Goal: Task Accomplishment & Management: Complete application form

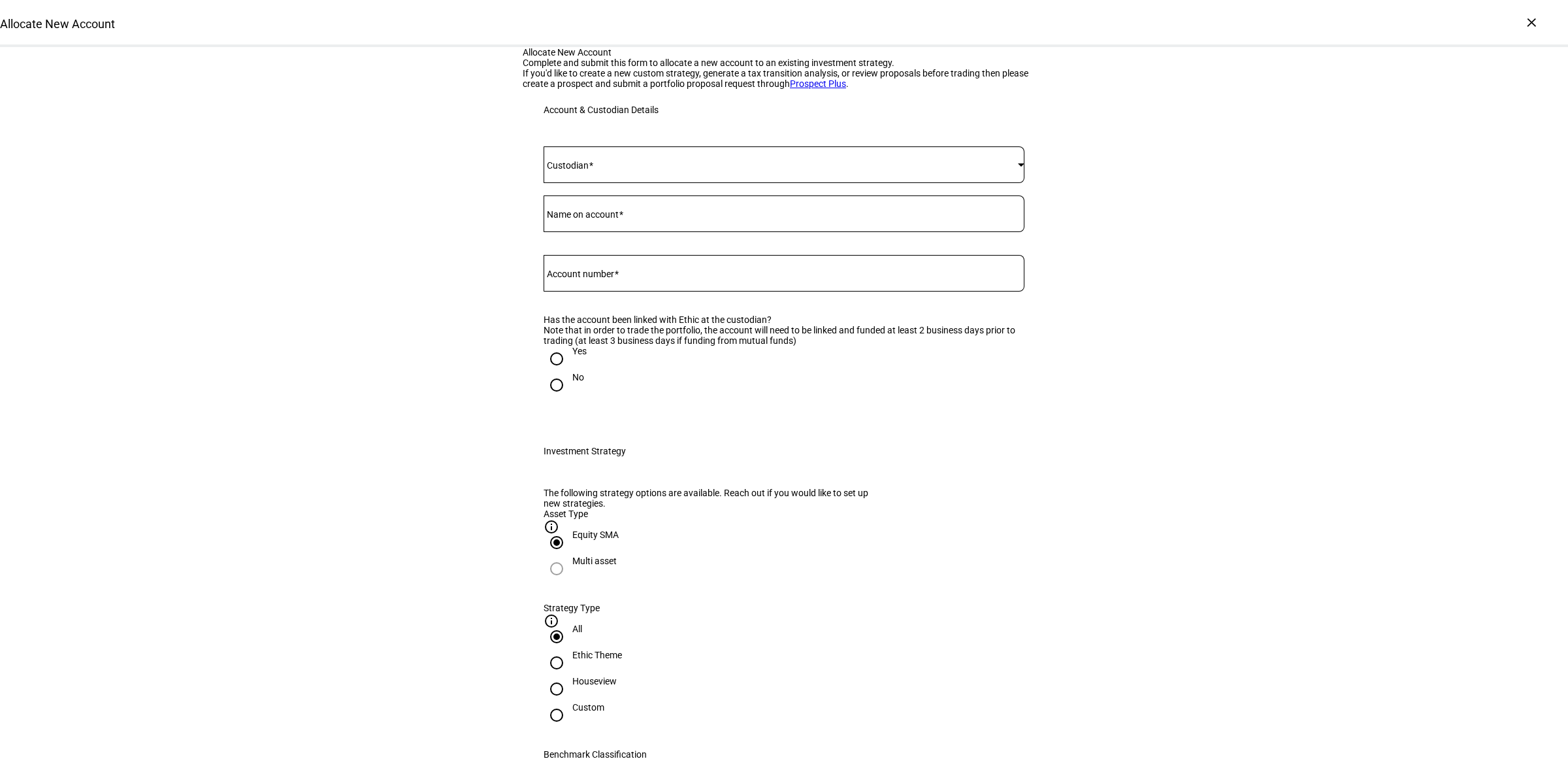
click at [605, 170] on span at bounding box center [781, 165] width 475 height 11
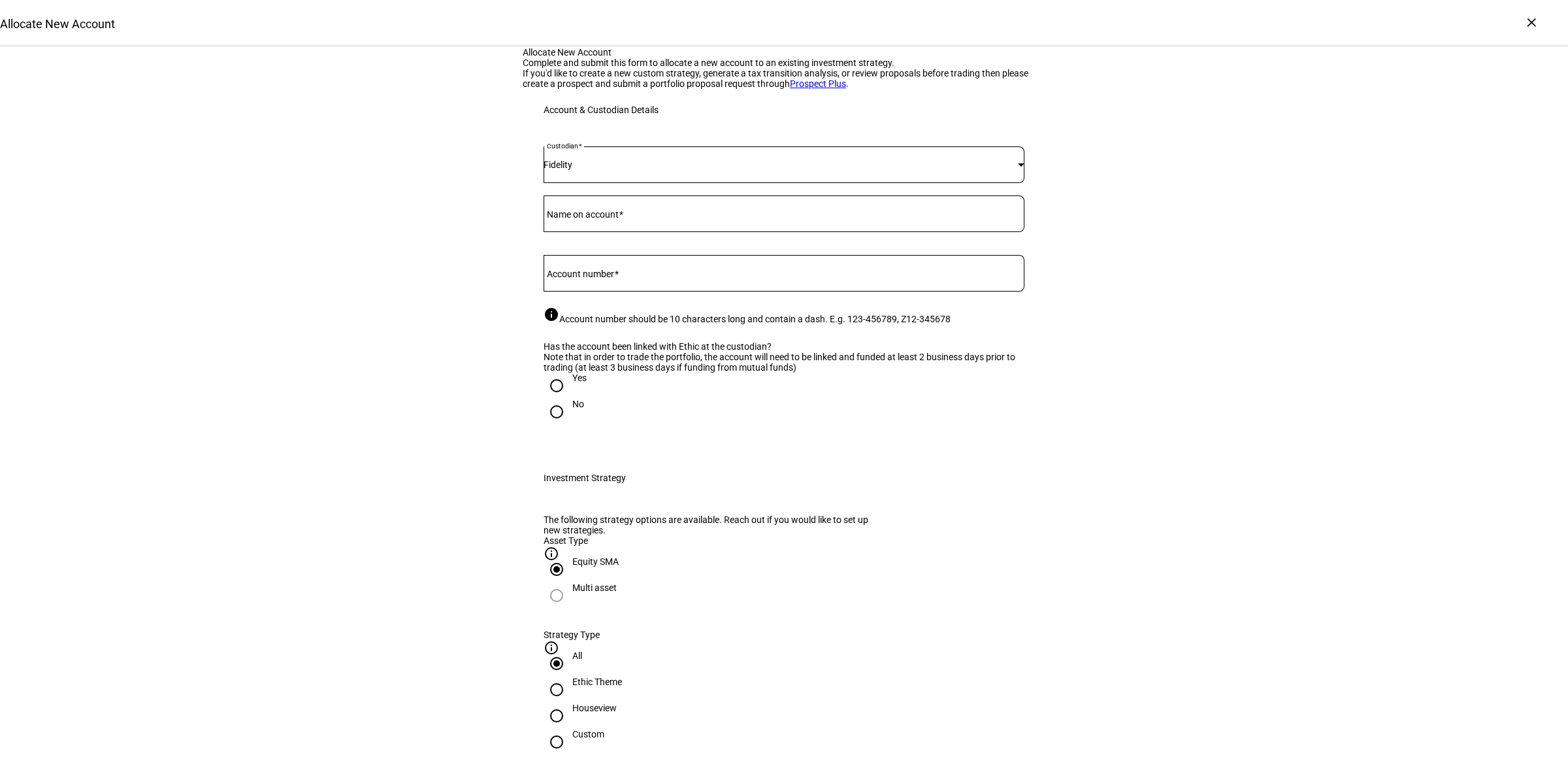
click at [607, 291] on div "Account number" at bounding box center [784, 273] width 480 height 36
paste input "637768869"
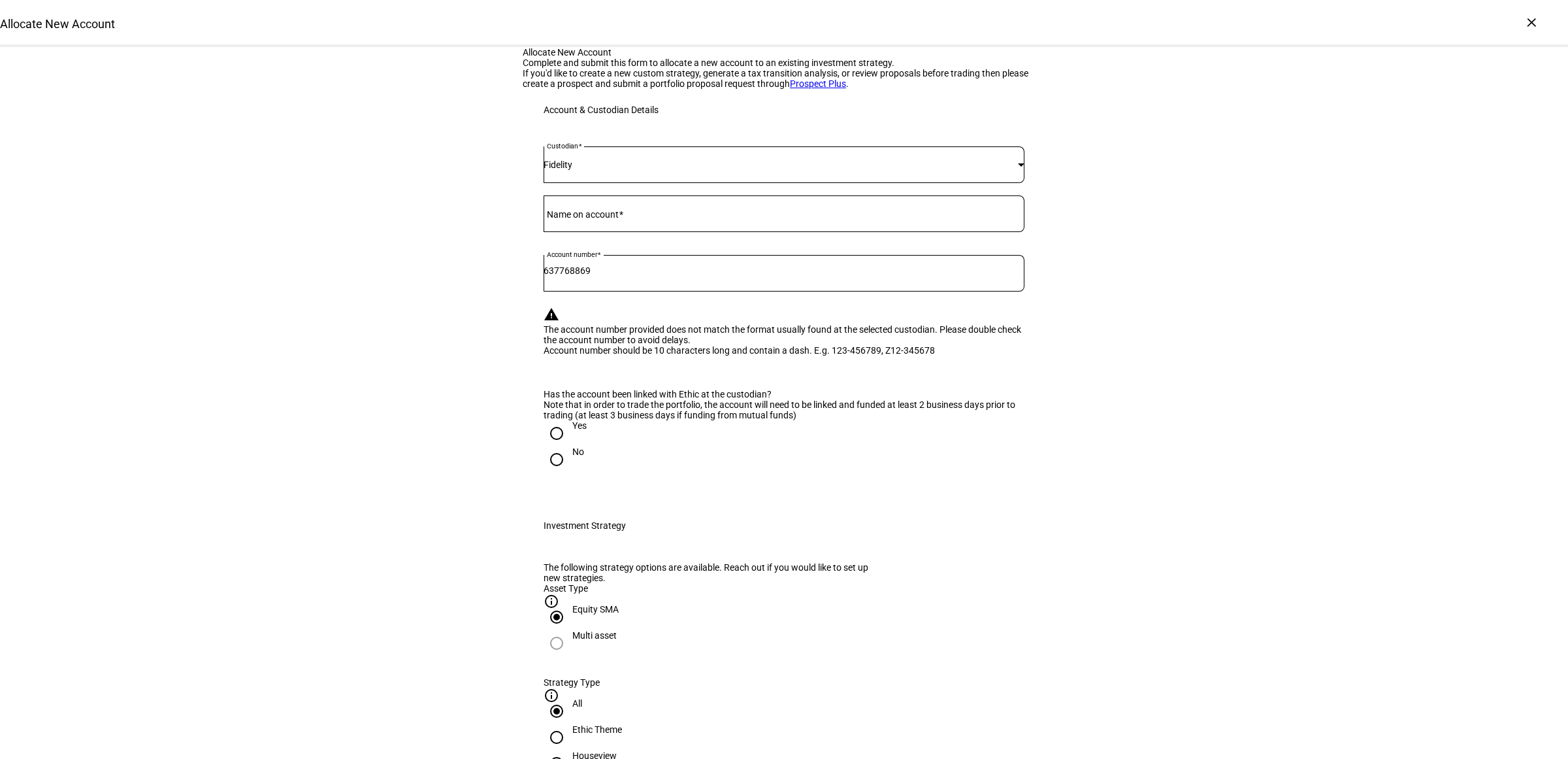
click at [608, 219] on mat-label "Name on account" at bounding box center [582, 213] width 72 height 11
click at [608, 216] on input "Name on account" at bounding box center [784, 211] width 480 height 11
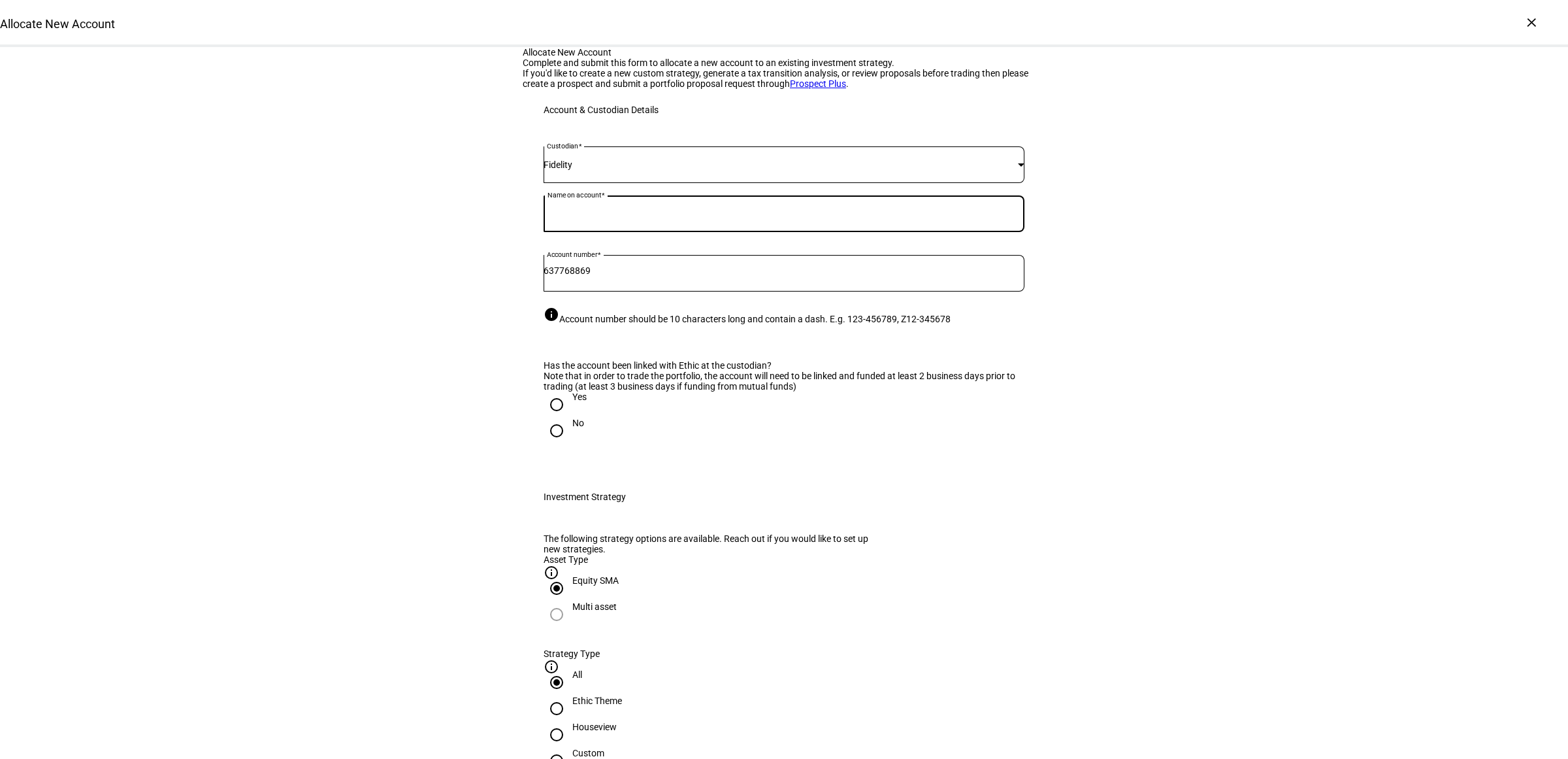
click at [572, 276] on input "637768869" at bounding box center [784, 270] width 480 height 11
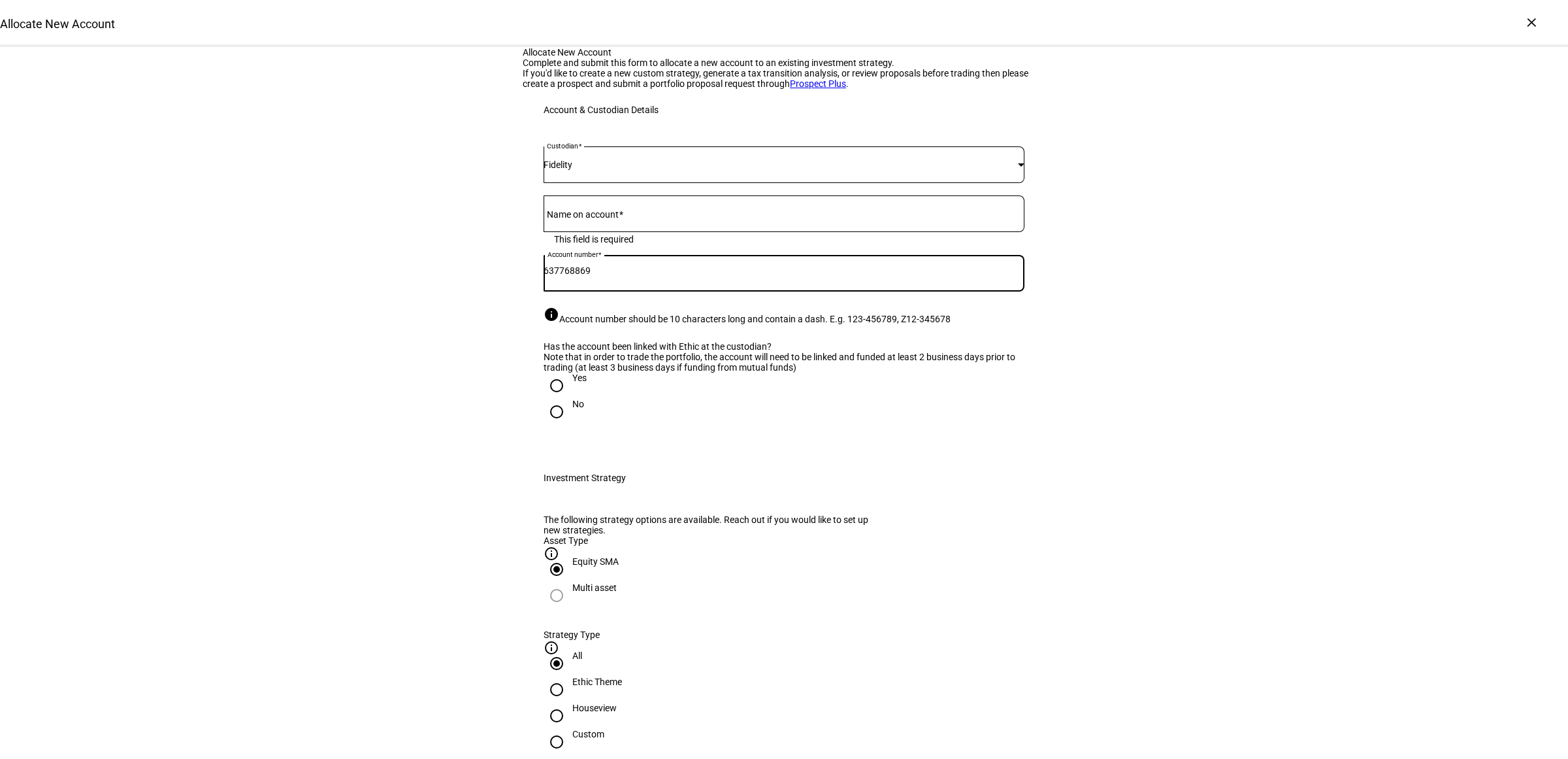
click at [565, 276] on input "637768869" at bounding box center [784, 270] width 480 height 11
type input "637-768869"
click at [598, 219] on mat-label "Name on account" at bounding box center [582, 213] width 72 height 11
click at [598, 216] on input "Name on account" at bounding box center [784, 211] width 480 height 11
type input "[PERSON_NAME] & [PERSON_NAME]"
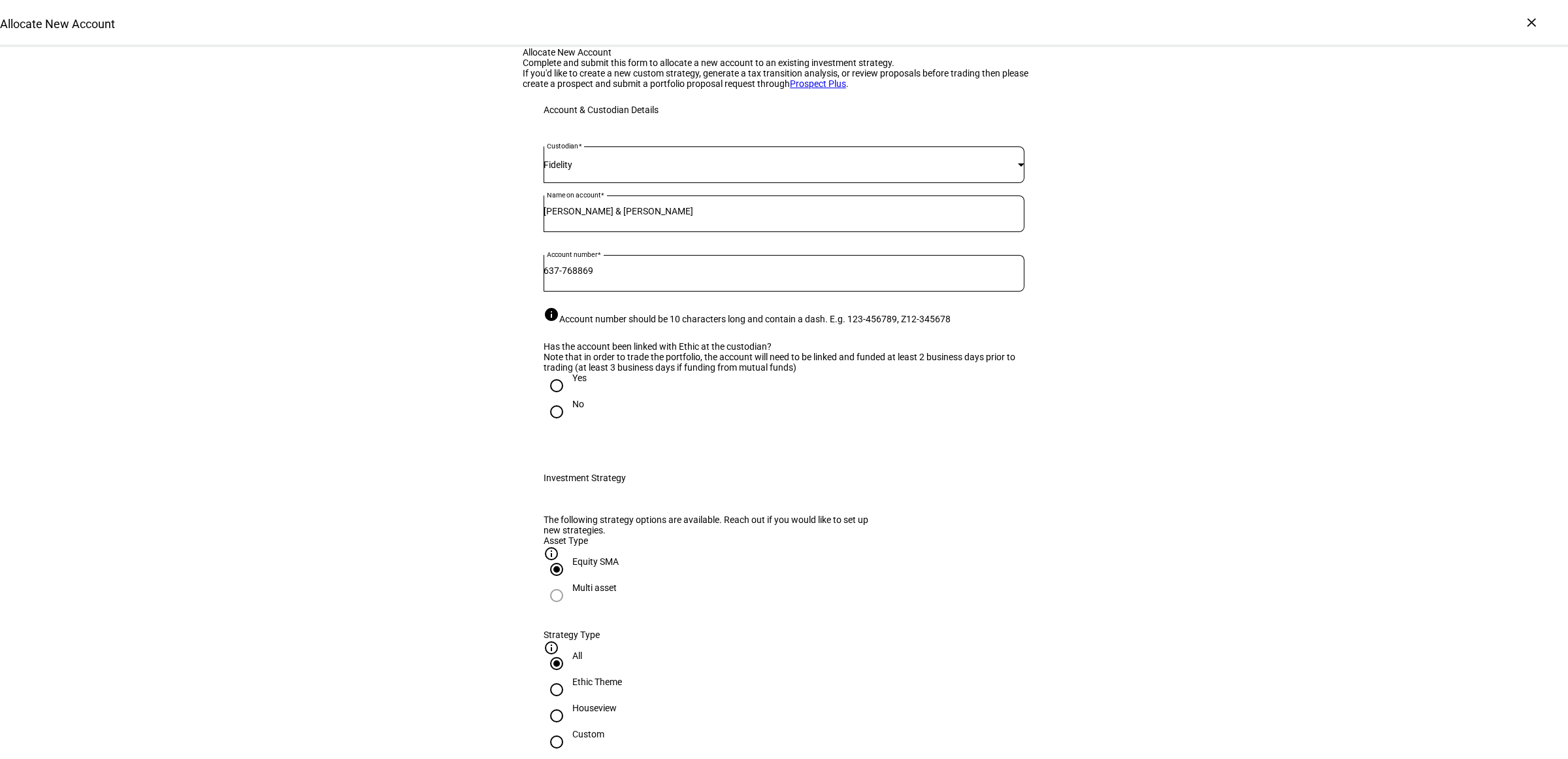
click at [573, 383] on div "Yes" at bounding box center [579, 377] width 14 height 11
click at [569, 398] on input "Yes" at bounding box center [556, 385] width 26 height 26
radio input "true"
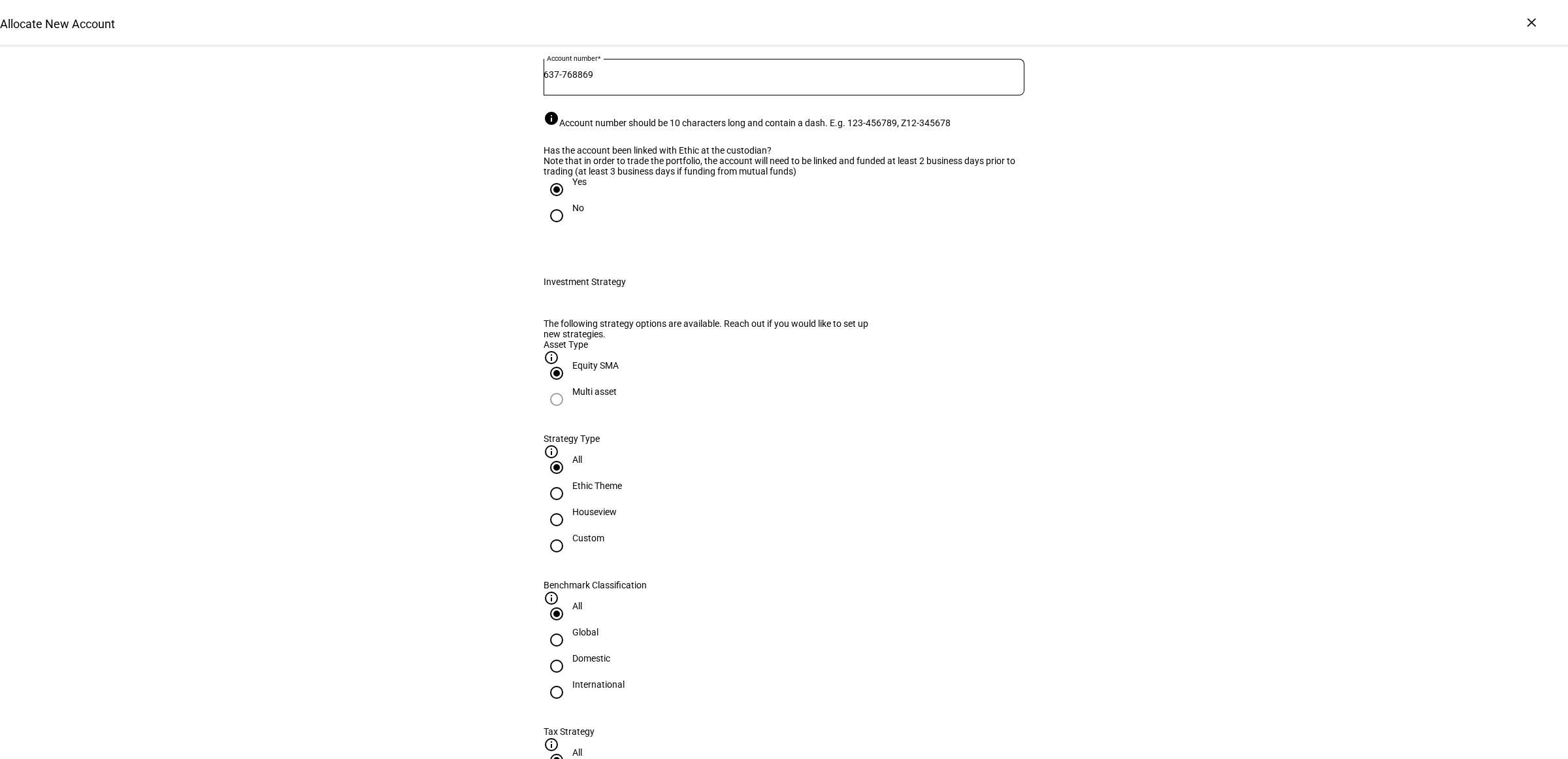
scroll to position [409, 0]
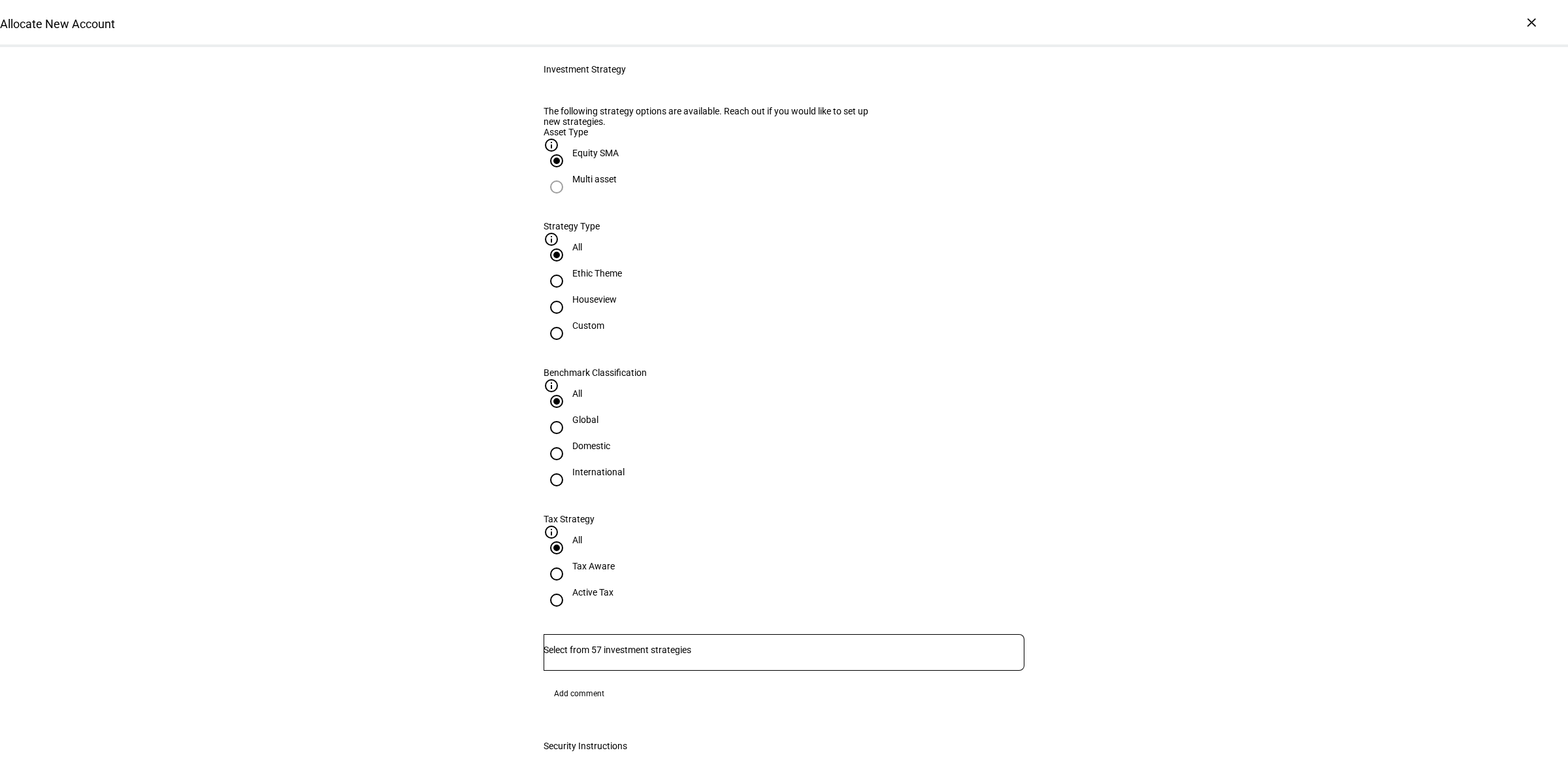
drag, startPoint x: 680, startPoint y: 417, endPoint x: 794, endPoint y: 430, distance: 114.7
click at [569, 321] on input "Houseview" at bounding box center [556, 306] width 26 height 26
radio input "true"
drag, startPoint x: 808, startPoint y: 425, endPoint x: 848, endPoint y: 420, distance: 40.3
click at [610, 440] on div "Domestic" at bounding box center [591, 445] width 38 height 11
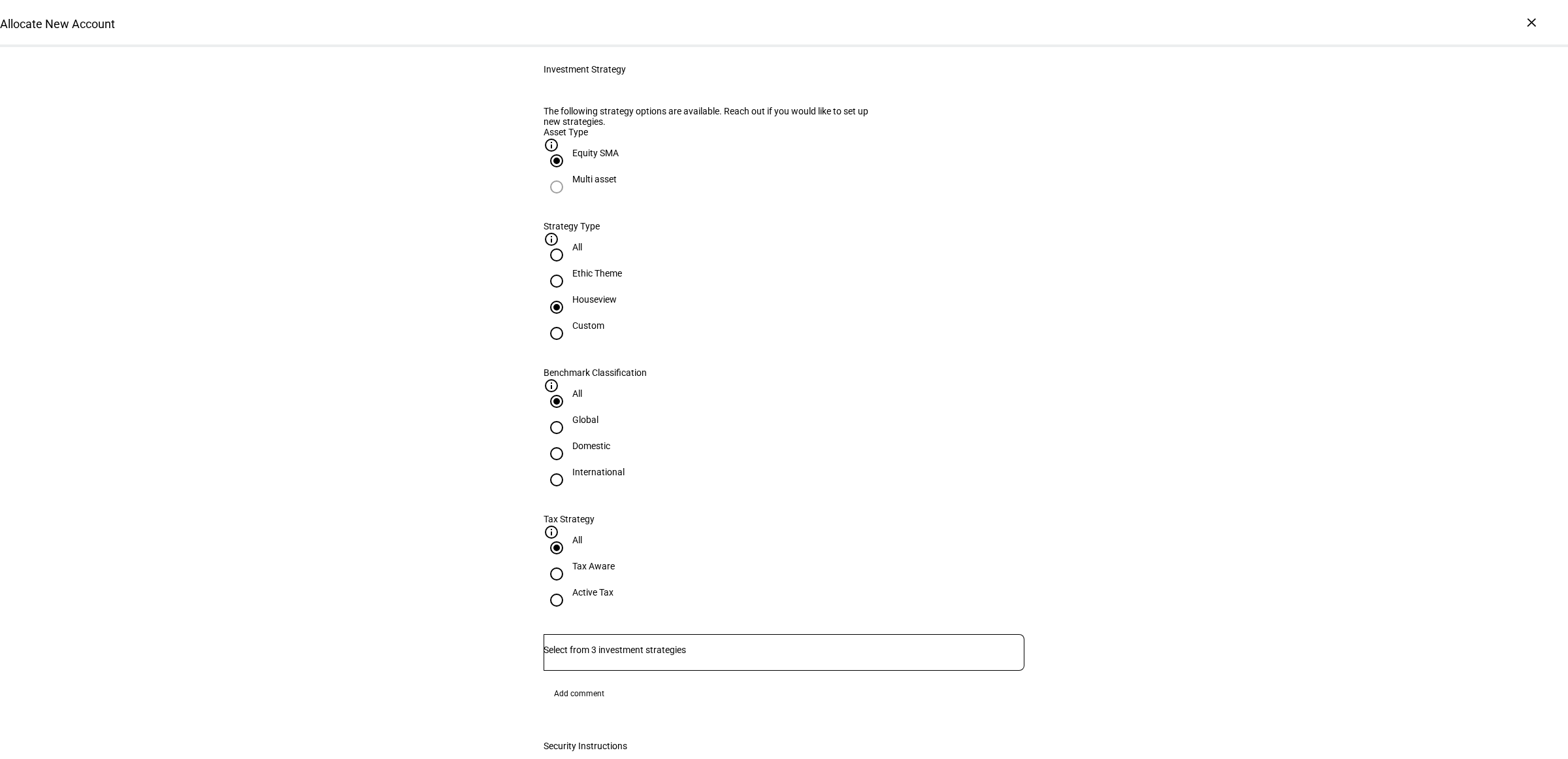
click at [569, 440] on input "Domestic" at bounding box center [556, 453] width 26 height 26
radio input "true"
click at [613, 587] on div "Active Tax" at bounding box center [592, 592] width 41 height 11
click at [569, 587] on input "Active Tax" at bounding box center [556, 599] width 26 height 26
radio input "true"
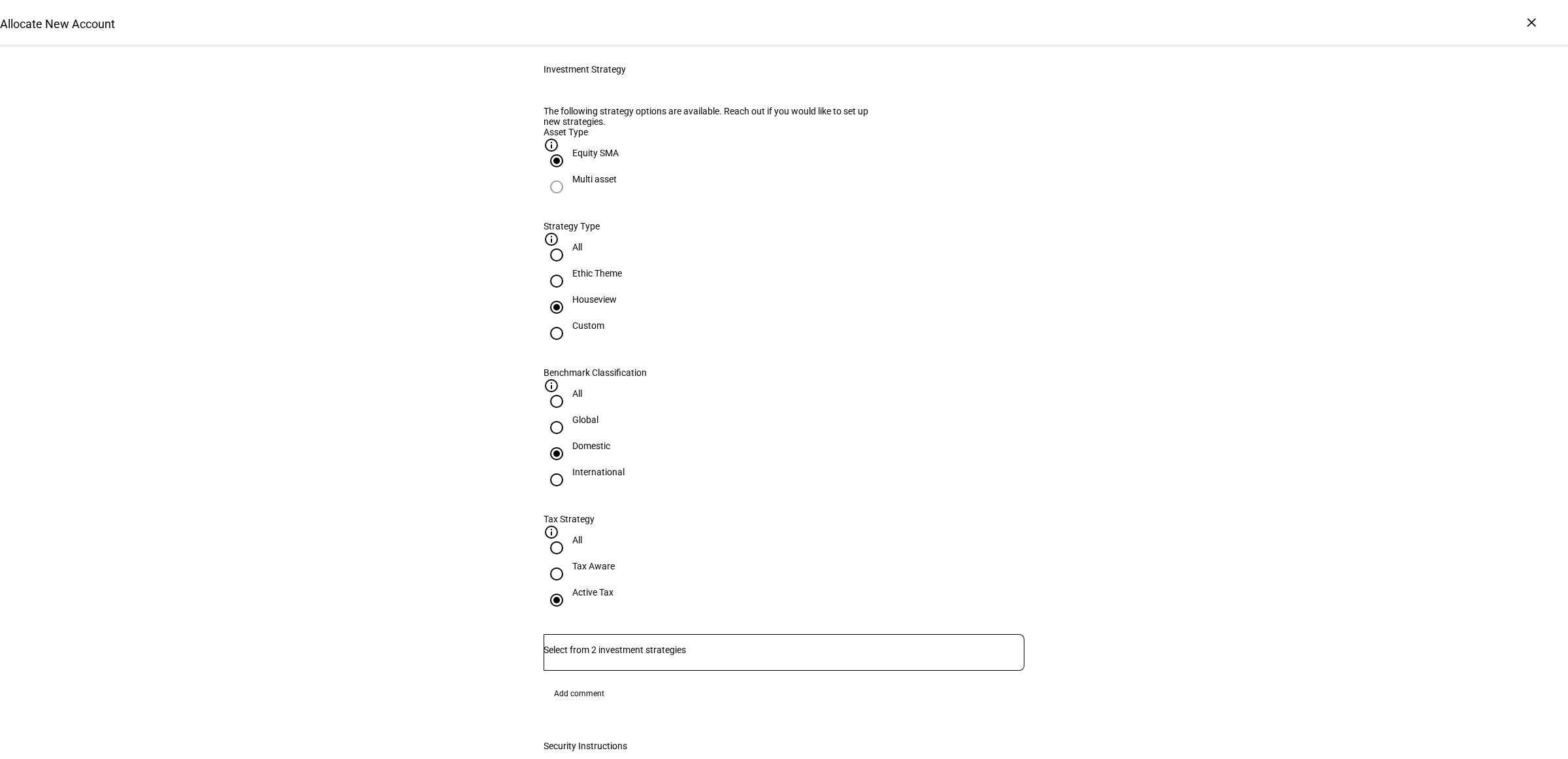
click at [764, 479] on div "Asset Type info_outline Equity SMA Multi asset Strategy Type info_outline All E…" at bounding box center [784, 404] width 480 height 556
click at [736, 634] on div at bounding box center [784, 652] width 480 height 36
drag, startPoint x: 690, startPoint y: 541, endPoint x: 1267, endPoint y: 628, distance: 583.5
click at [691, 541] on span "Corient - Active Tax Strategy - High TE - IVV" at bounding box center [650, 534] width 204 height 15
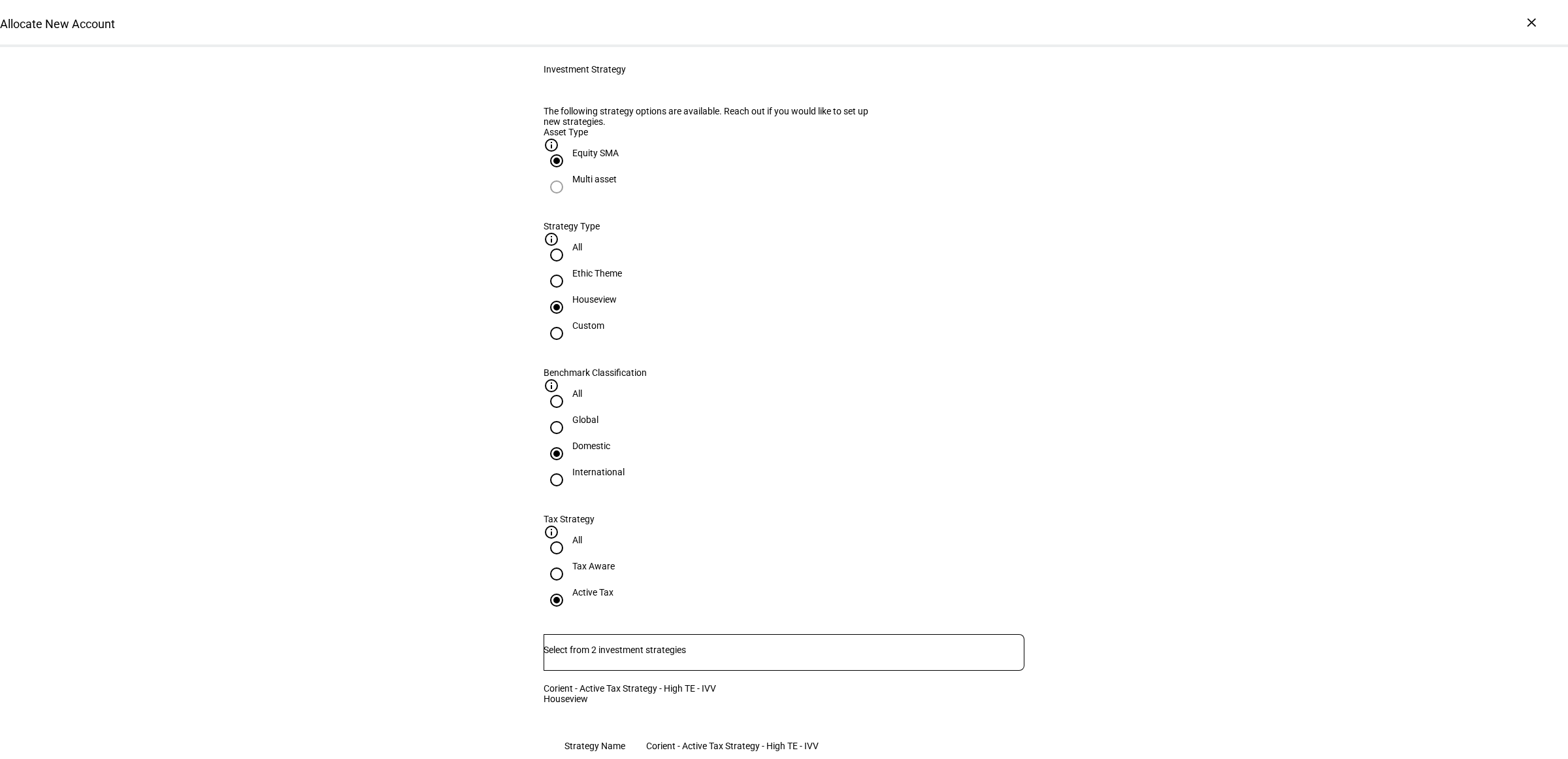
scroll to position [1061, 0]
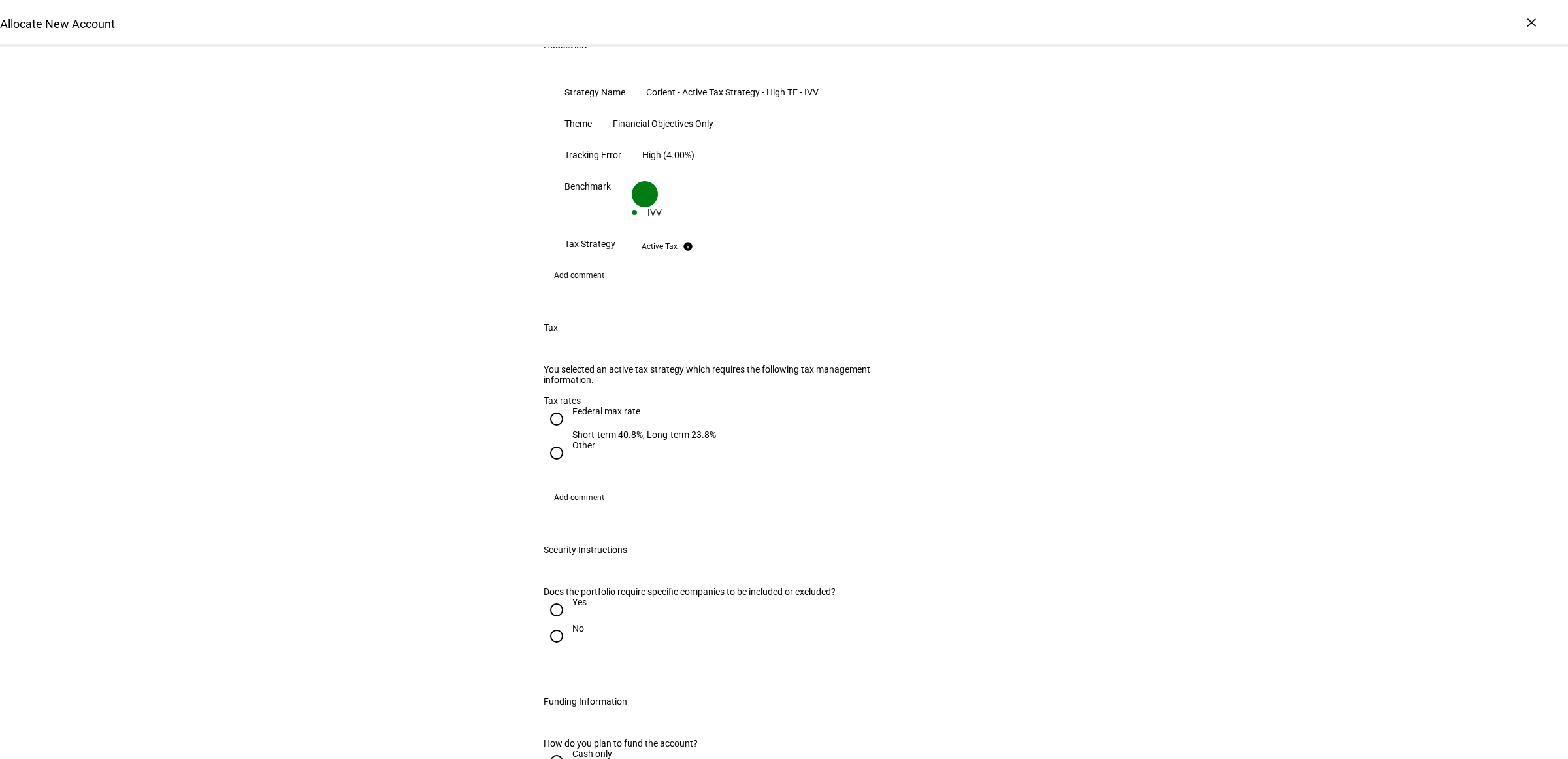
click at [553, 406] on input "Federal max rate Short-term 40.8%, Long-term 23.8%" at bounding box center [556, 418] width 26 height 26
radio input "true"
click at [552, 623] on input "No" at bounding box center [556, 636] width 26 height 26
radio input "true"
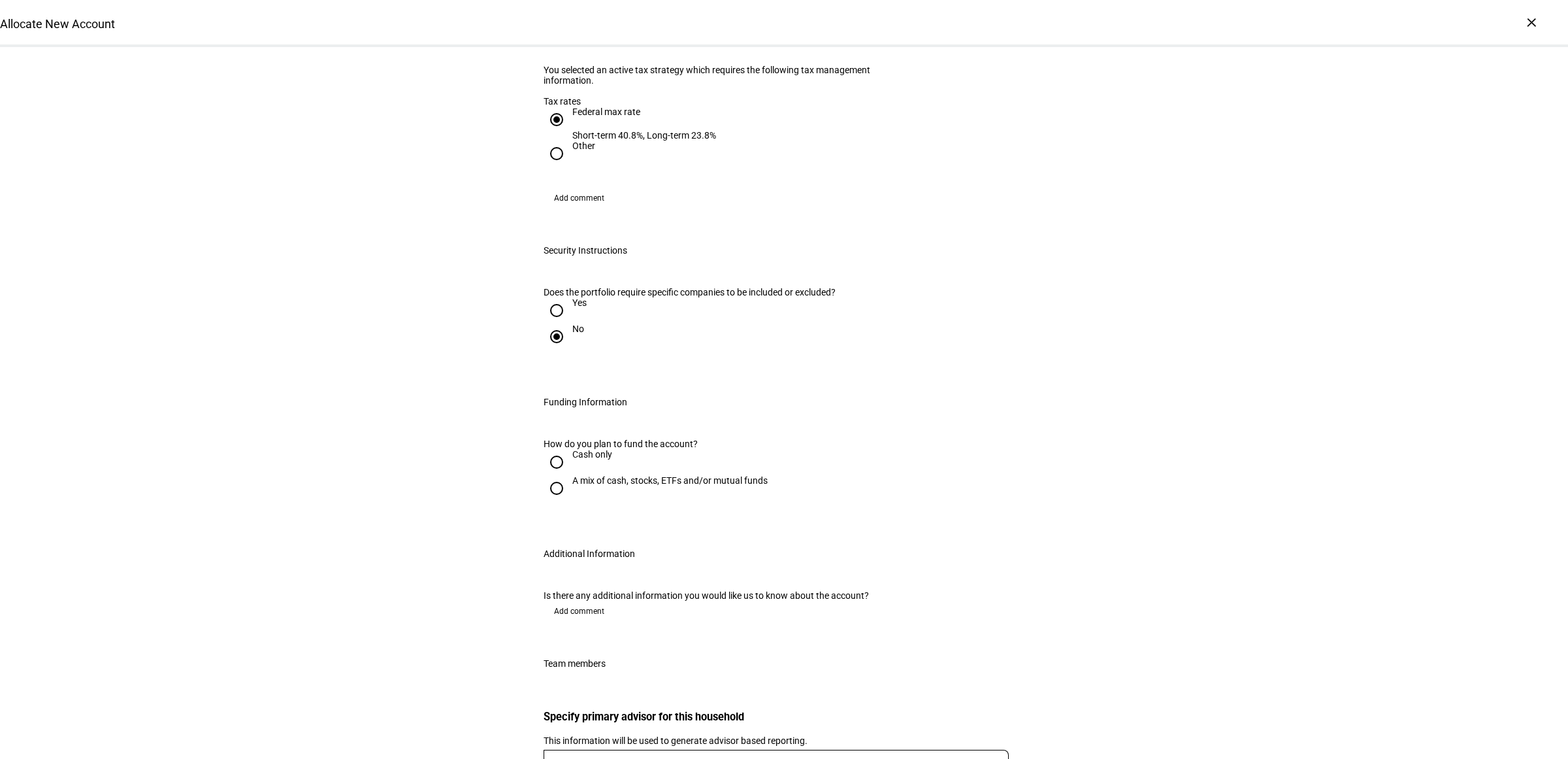
scroll to position [1470, 0]
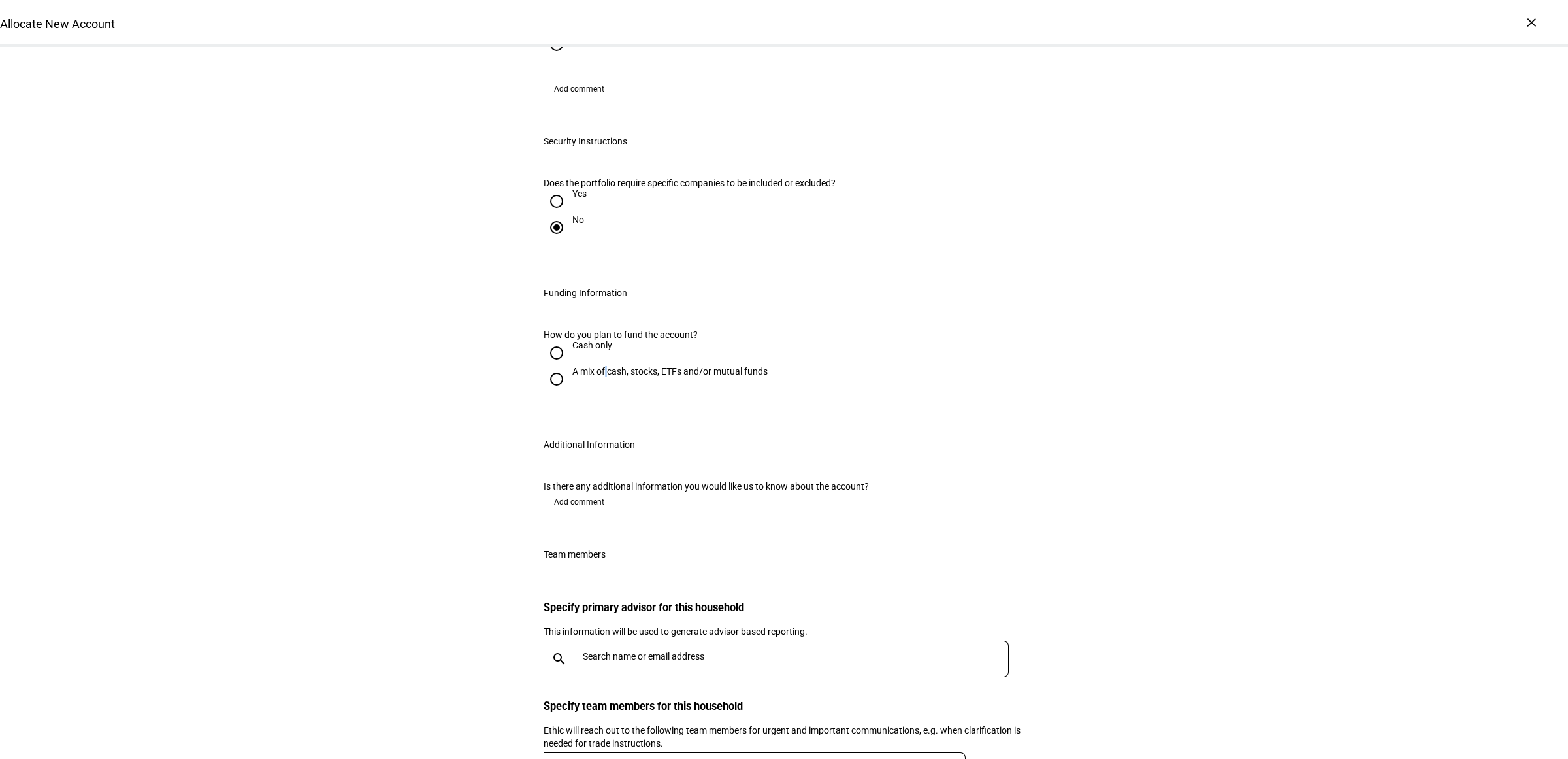
click at [598, 366] on div "A mix of cash, stocks, ETFs and/or mutual funds" at bounding box center [670, 370] width 195 height 11
click at [563, 364] on div at bounding box center [556, 379] width 32 height 32
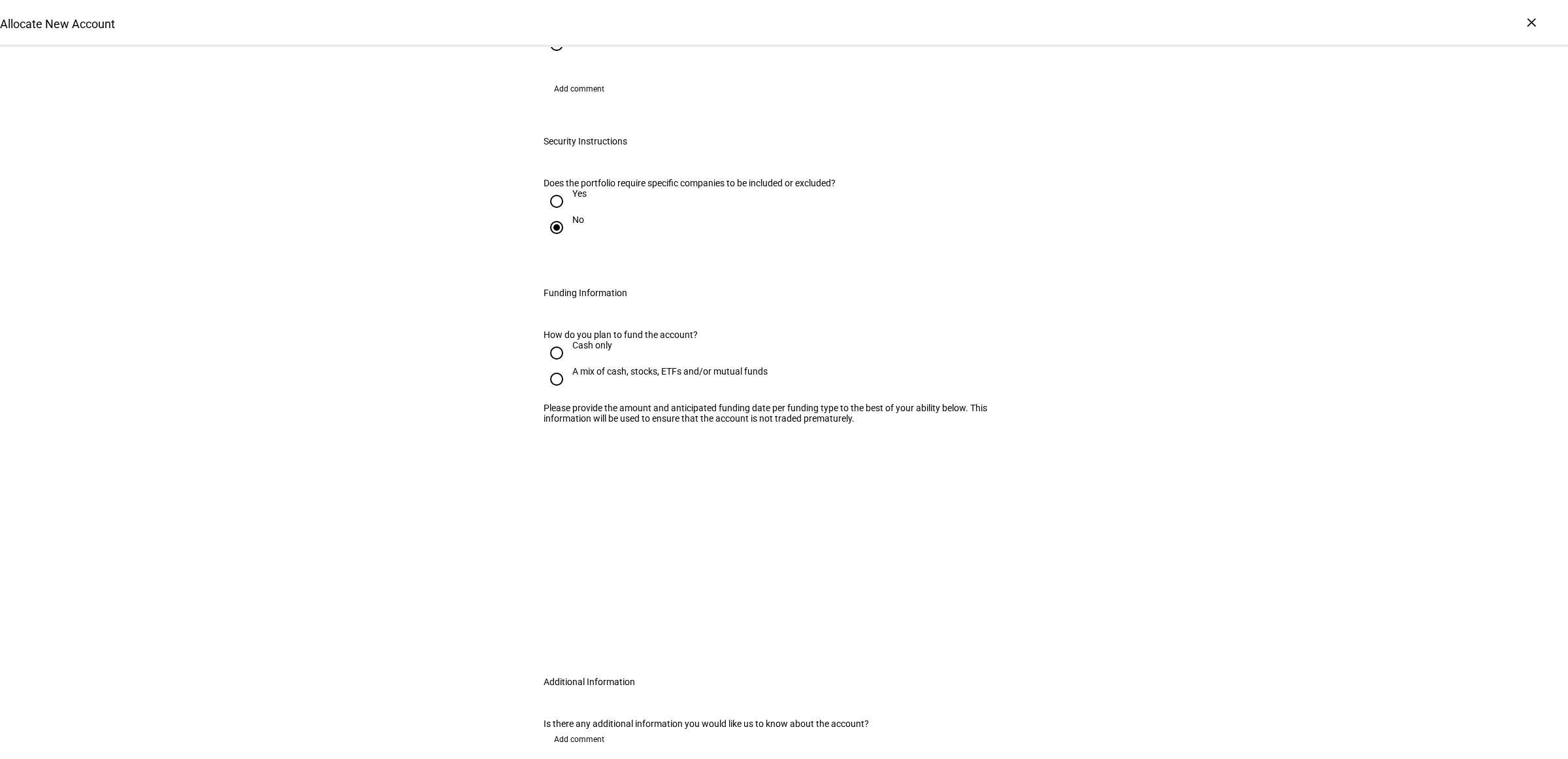
radio input "true"
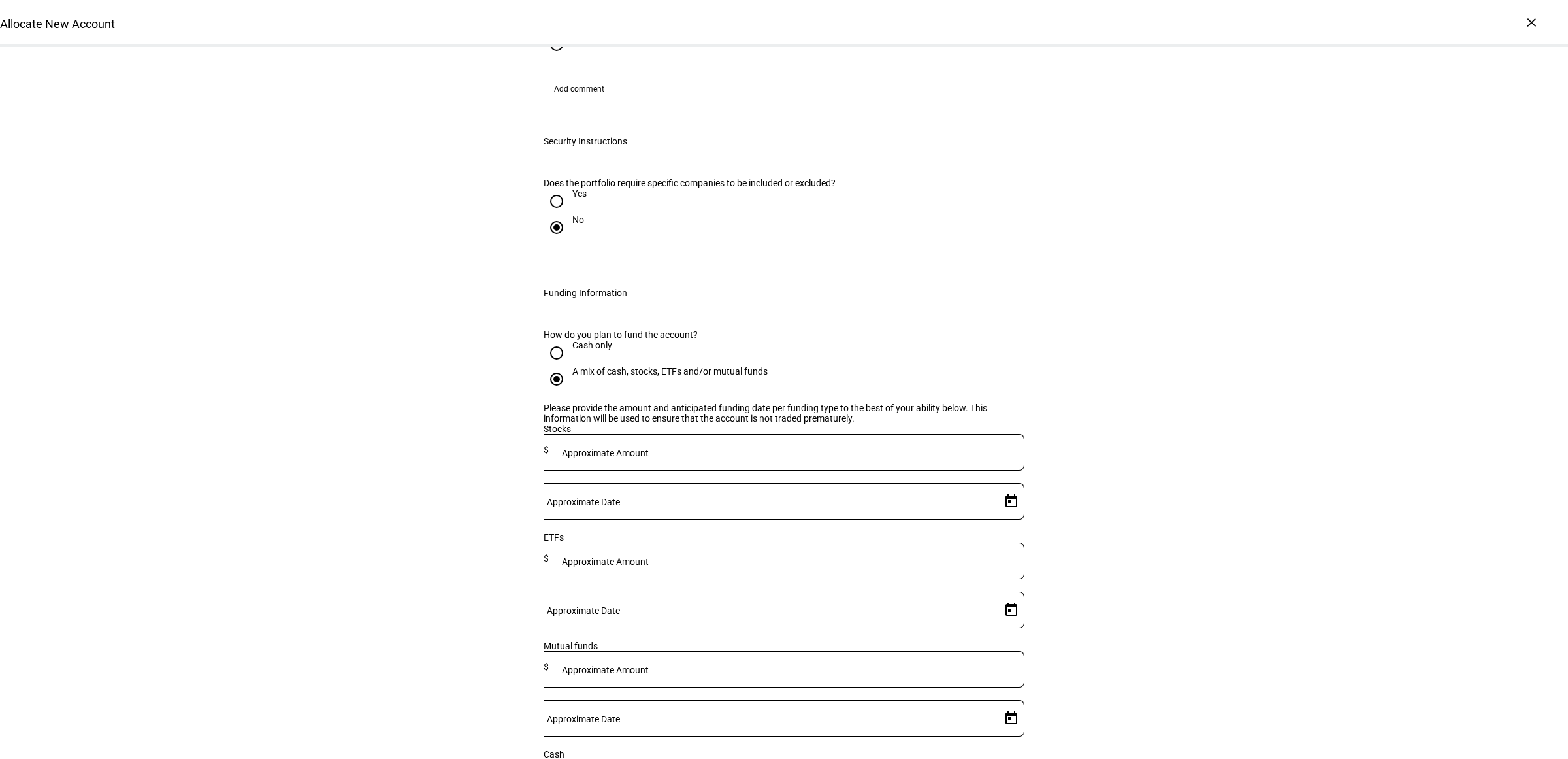
click at [649, 448] on mat-label "Approximate Amount" at bounding box center [605, 453] width 87 height 11
type input "1,430,000"
click at [1004, 485] on span "Open calendar" at bounding box center [1010, 501] width 32 height 32
click at [1001, 621] on span "22" at bounding box center [1001, 614] width 24 height 24
type input "[DATE]"
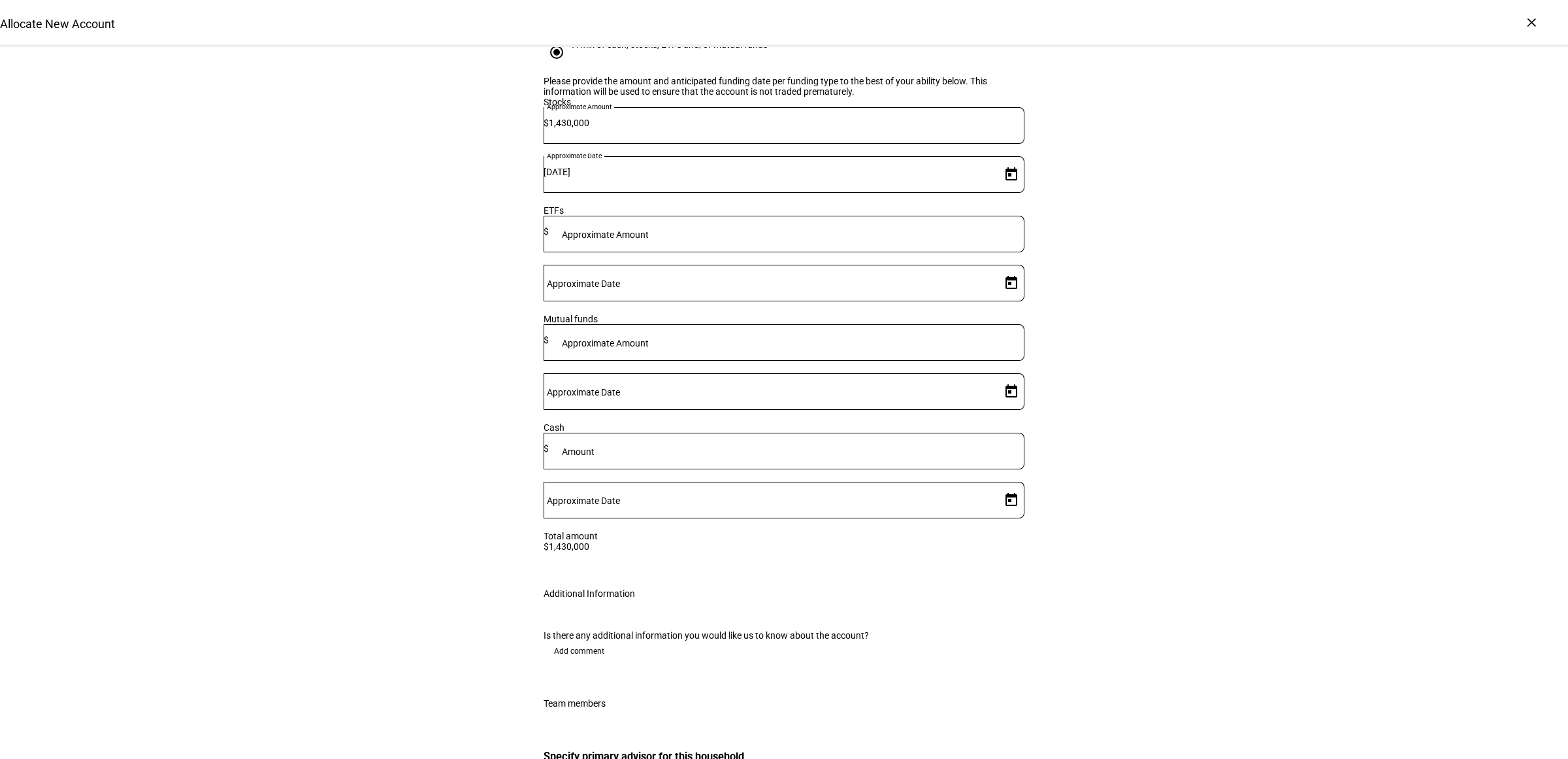
scroll to position [1879, 0]
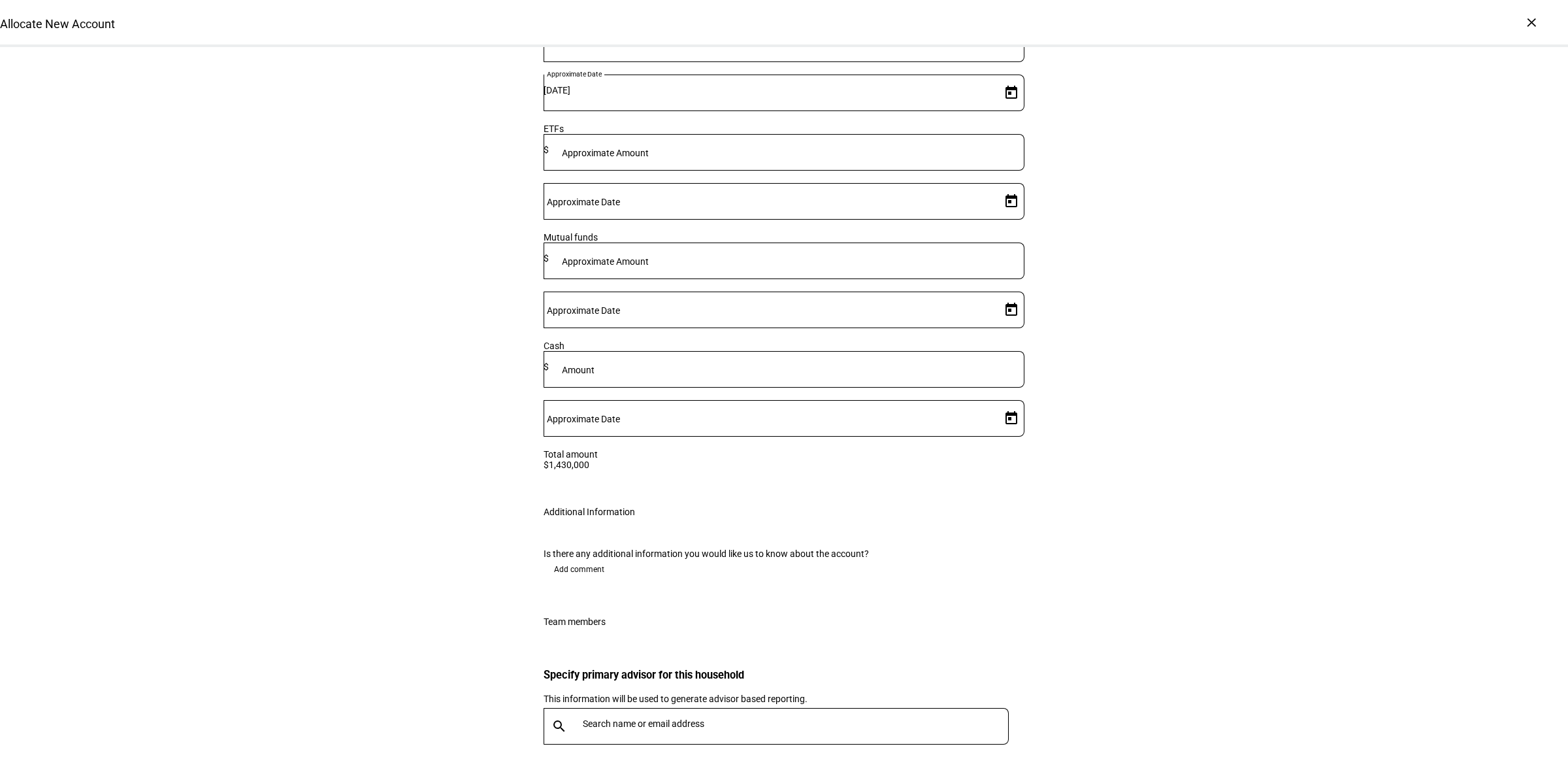
click at [579, 559] on span "Add comment" at bounding box center [579, 569] width 51 height 21
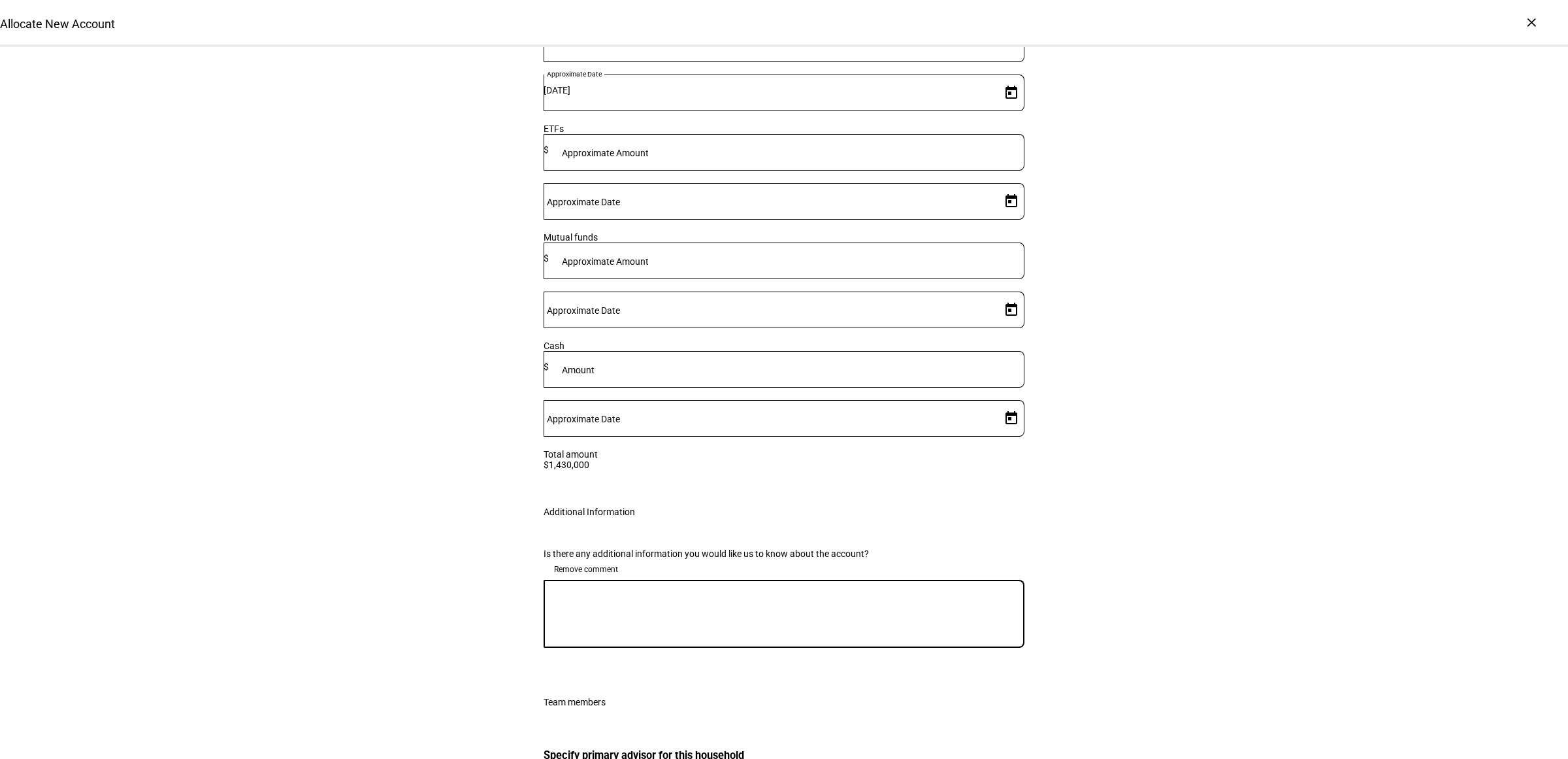
click at [587, 591] on textarea at bounding box center [784, 614] width 480 height 47
type textarea "Please implement gain neutrally."
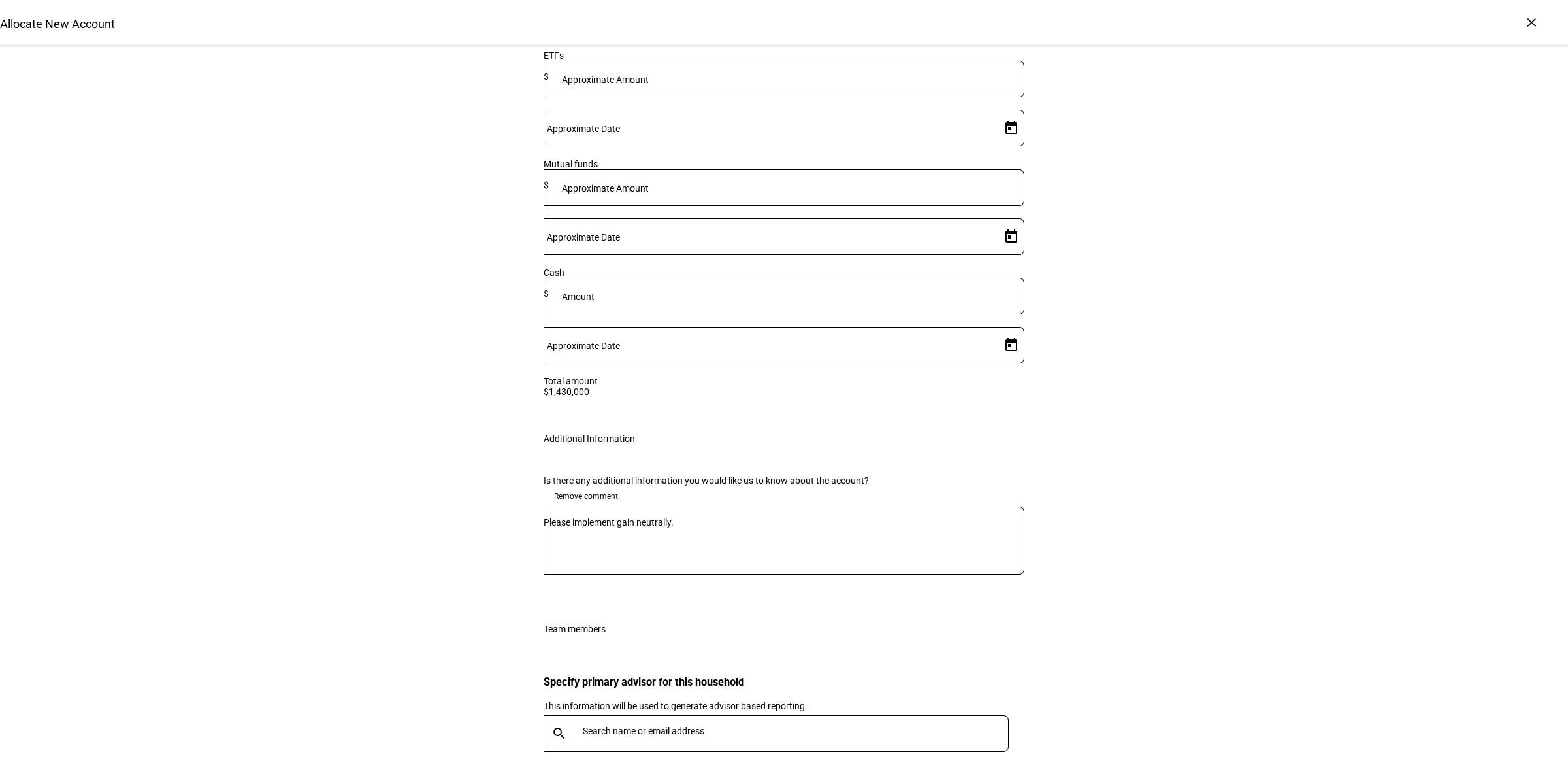
scroll to position [2018, 0]
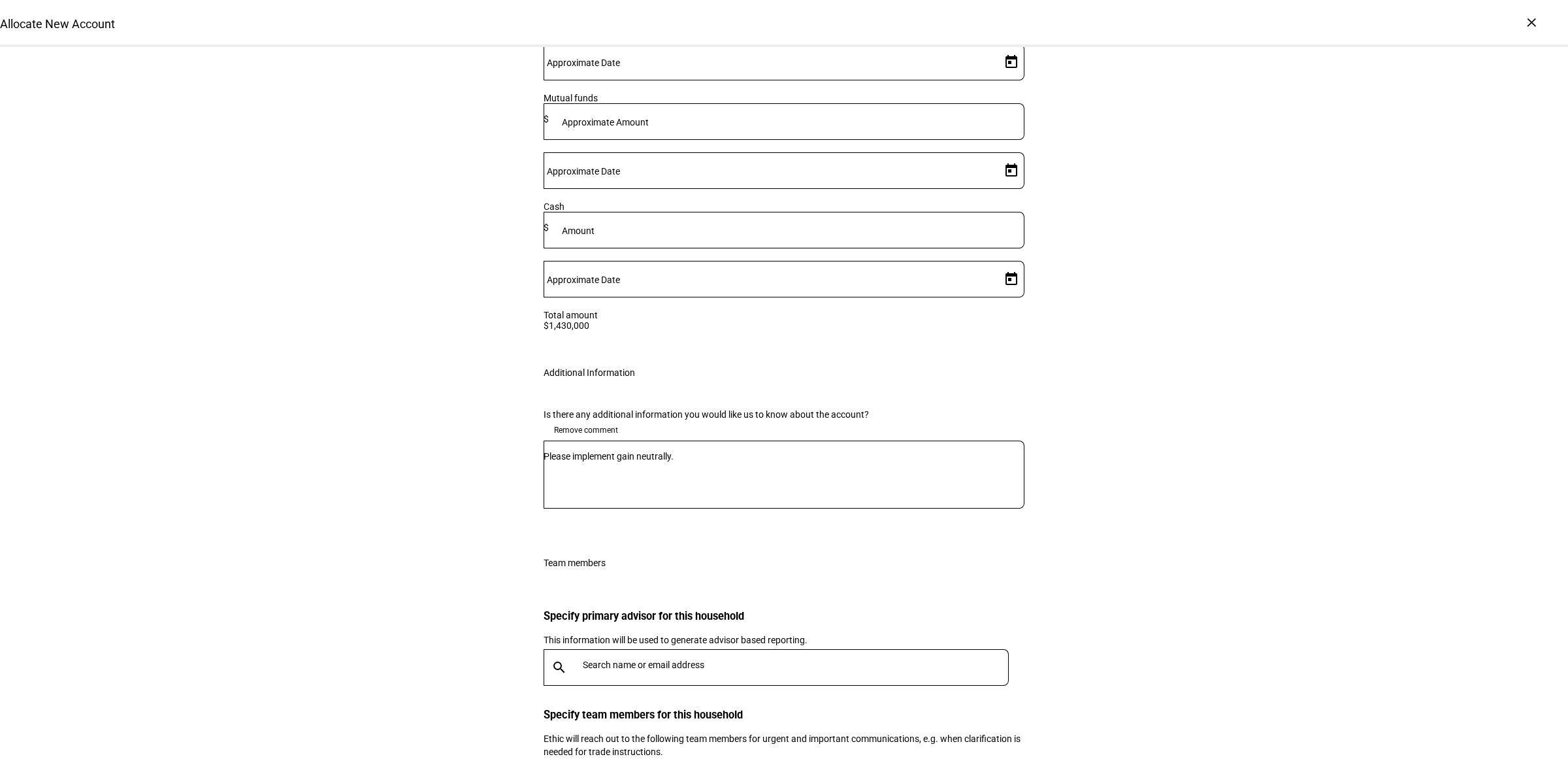
click at [643, 659] on input "text" at bounding box center [798, 664] width 431 height 11
type input "master"
click at [646, 517] on div "[PERSON_NAME]" at bounding box center [728, 520] width 285 height 13
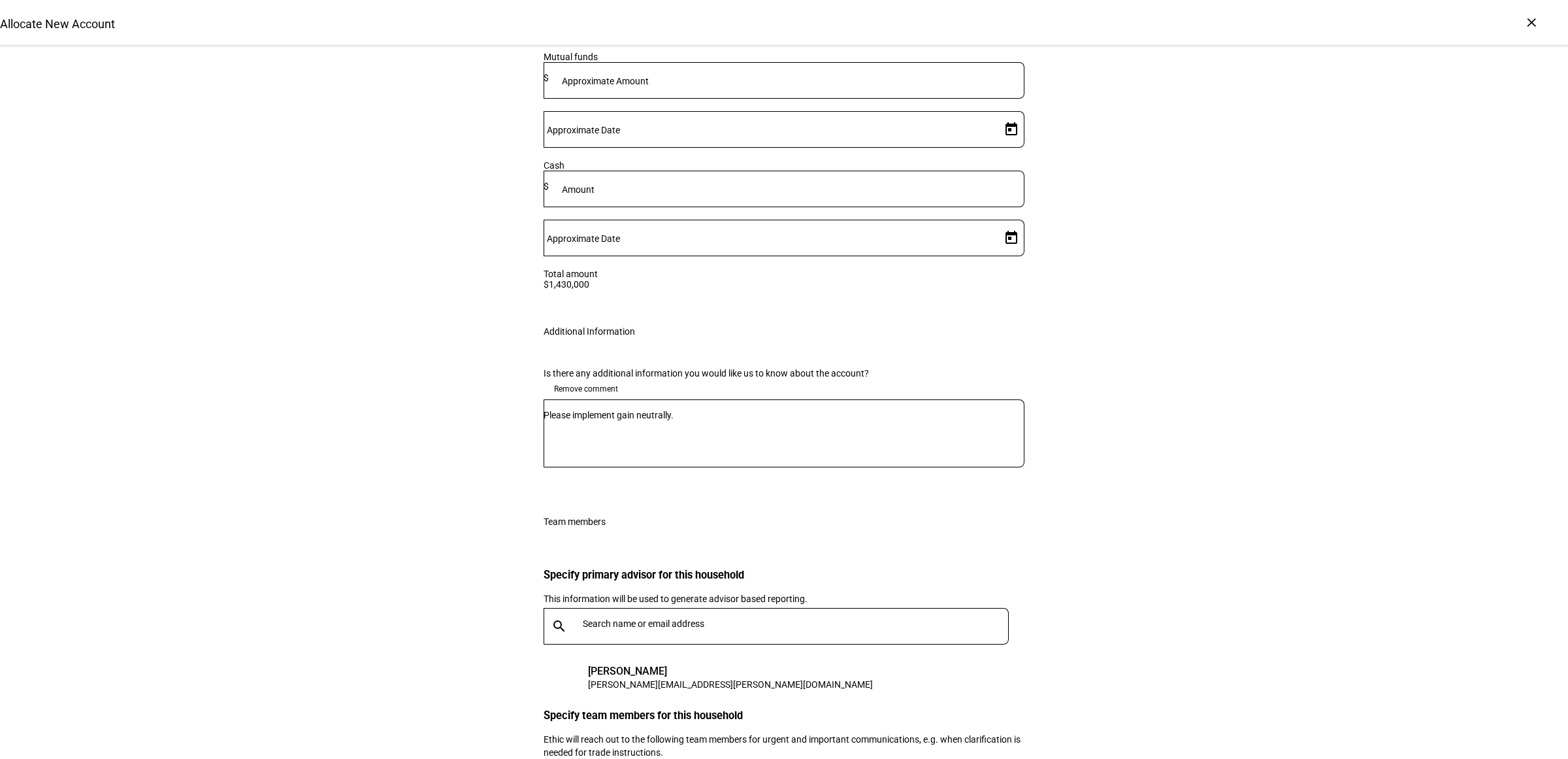
scroll to position [2060, 0]
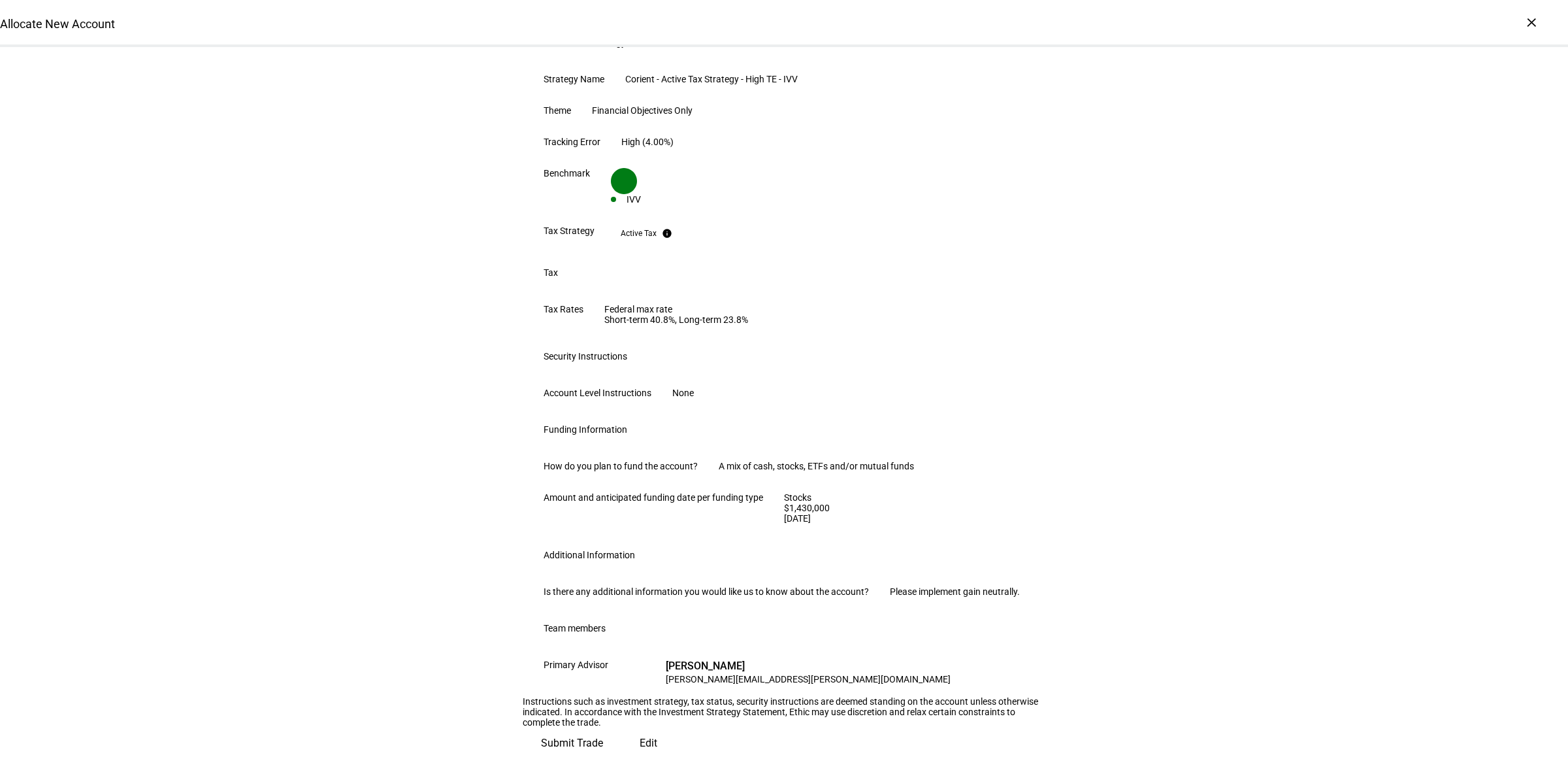
scroll to position [571, 0]
click at [603, 732] on span "Submit Trade" at bounding box center [571, 743] width 62 height 32
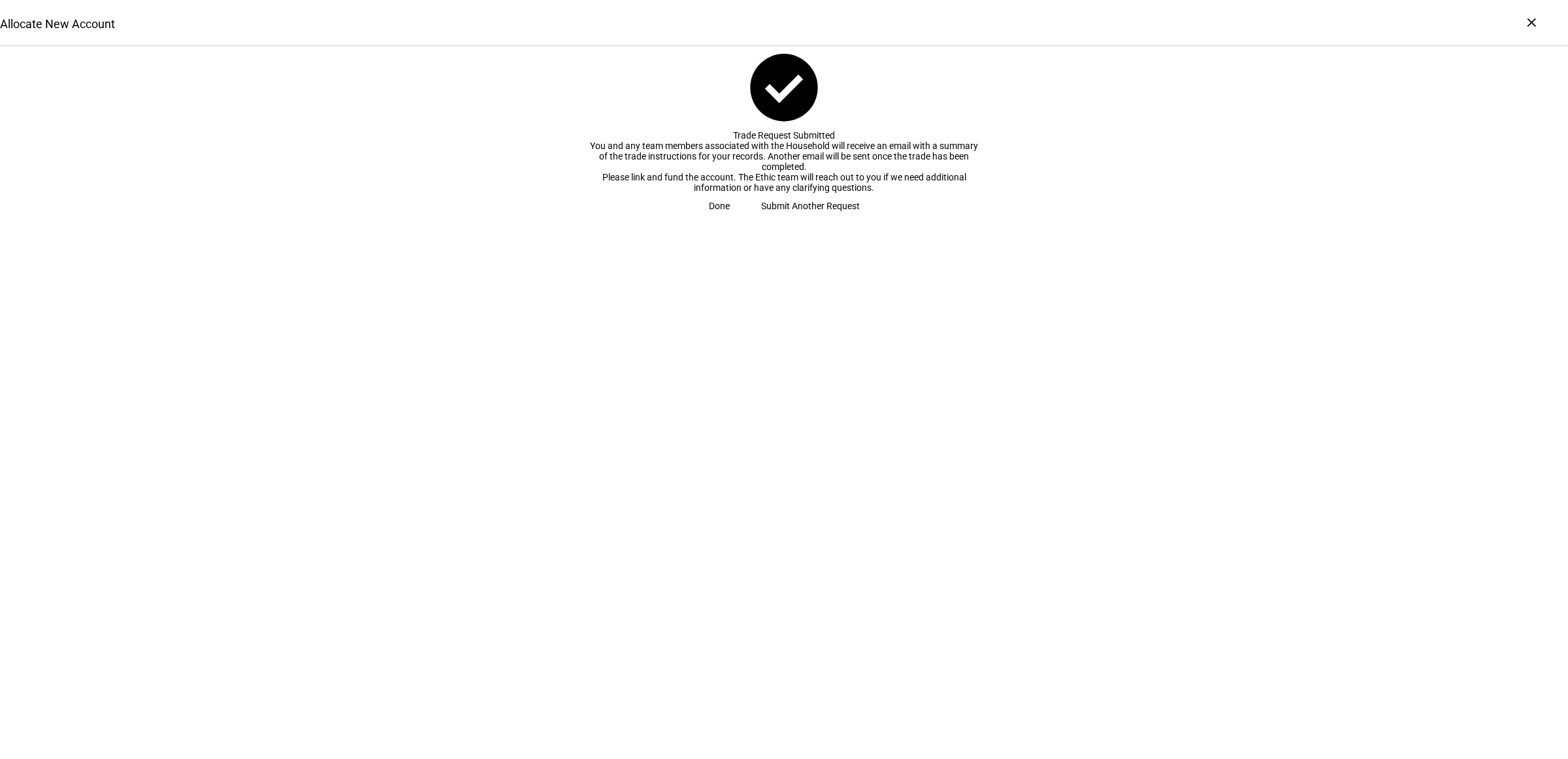
click at [730, 219] on span "Done" at bounding box center [719, 205] width 21 height 26
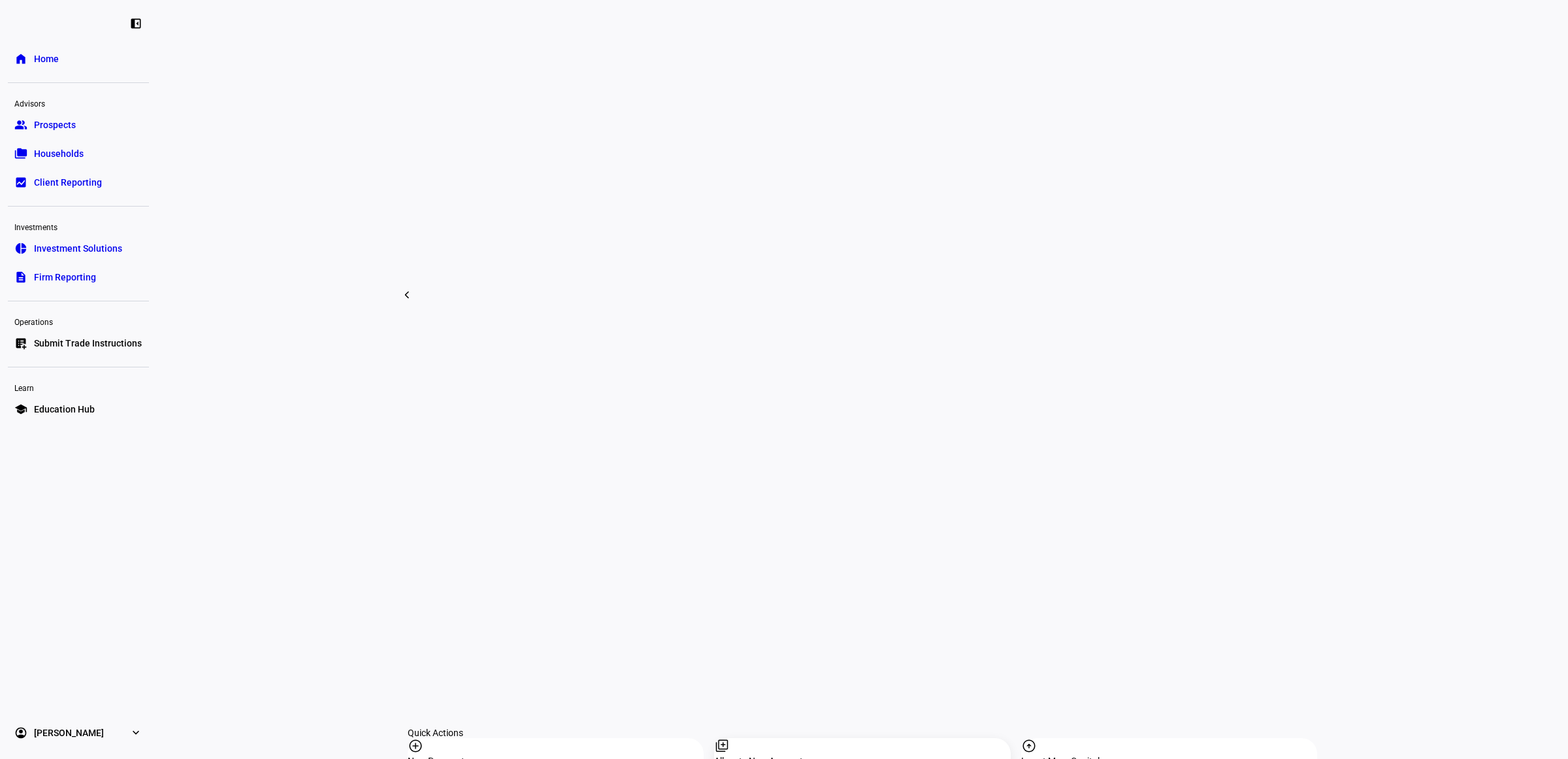
scroll to position [816, 0]
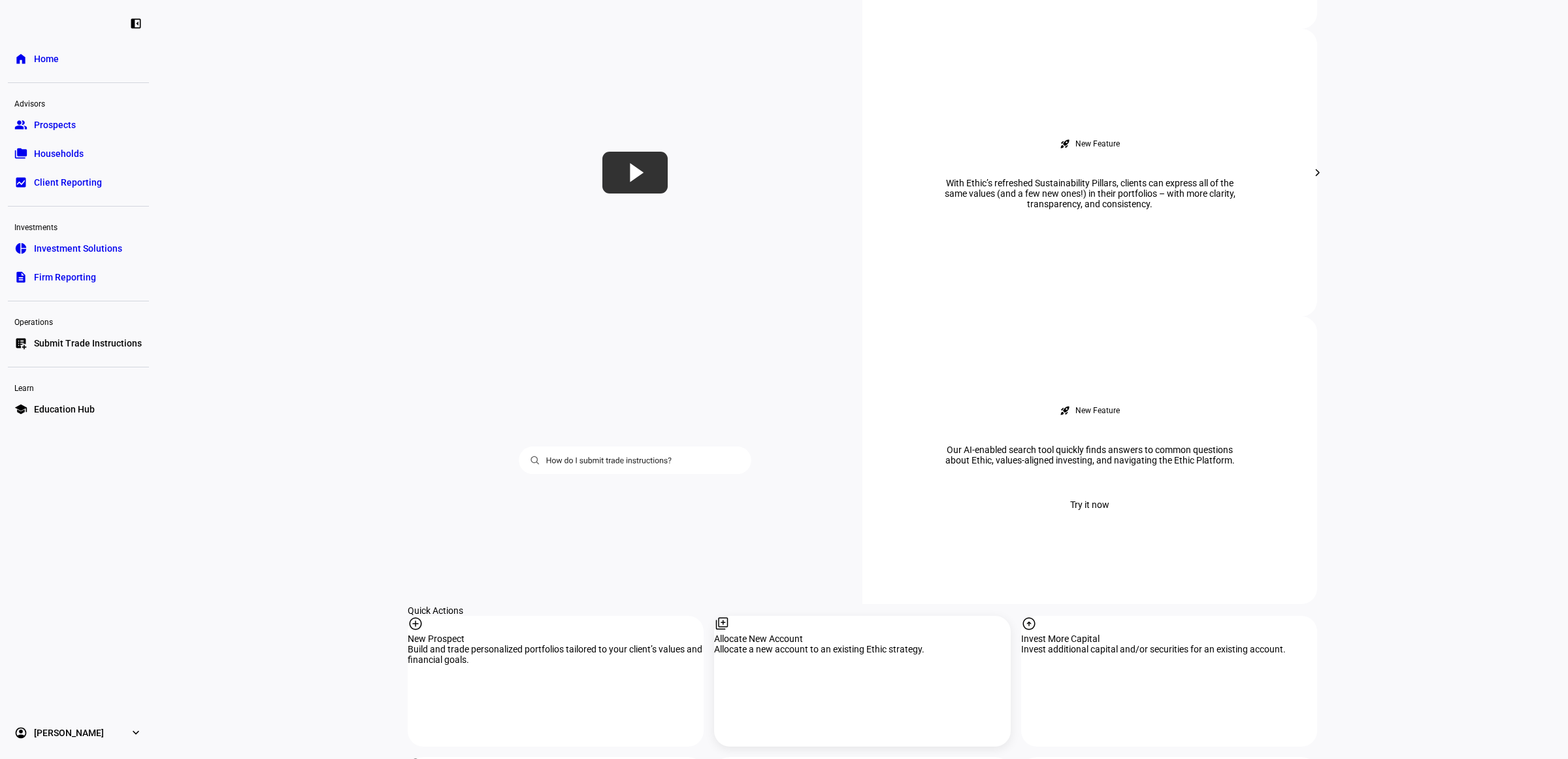
click at [850, 615] on div "library_add Allocate New Account Allocate a new account to an existing Ethic st…" at bounding box center [861, 681] width 296 height 131
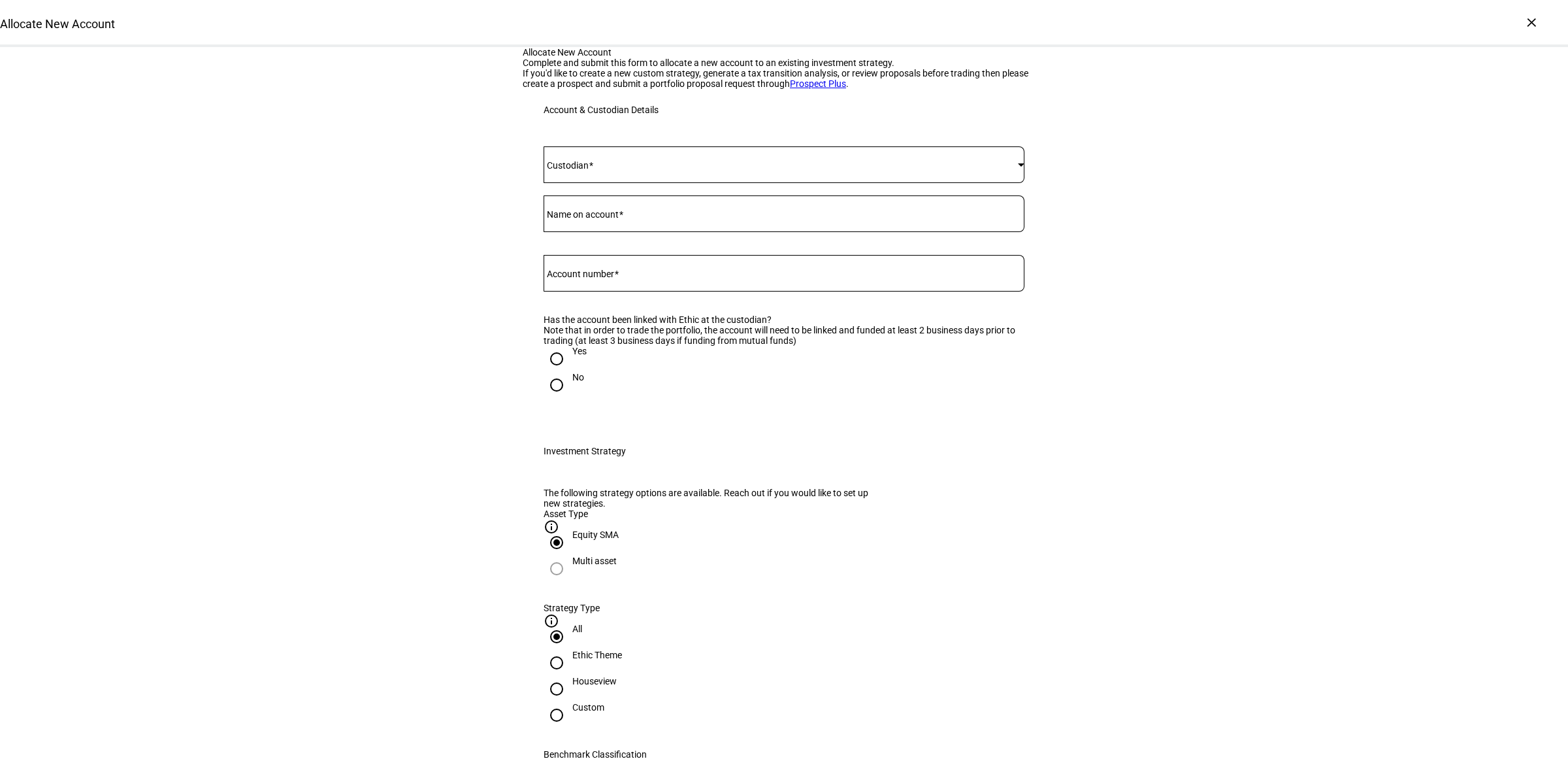
click at [590, 279] on mat-label "Account number" at bounding box center [580, 274] width 67 height 11
click at [590, 276] on input "Account number" at bounding box center [784, 270] width 480 height 11
paste input "58067551"
type input "58067551"
click at [595, 219] on mat-label "Name on account" at bounding box center [582, 213] width 72 height 11
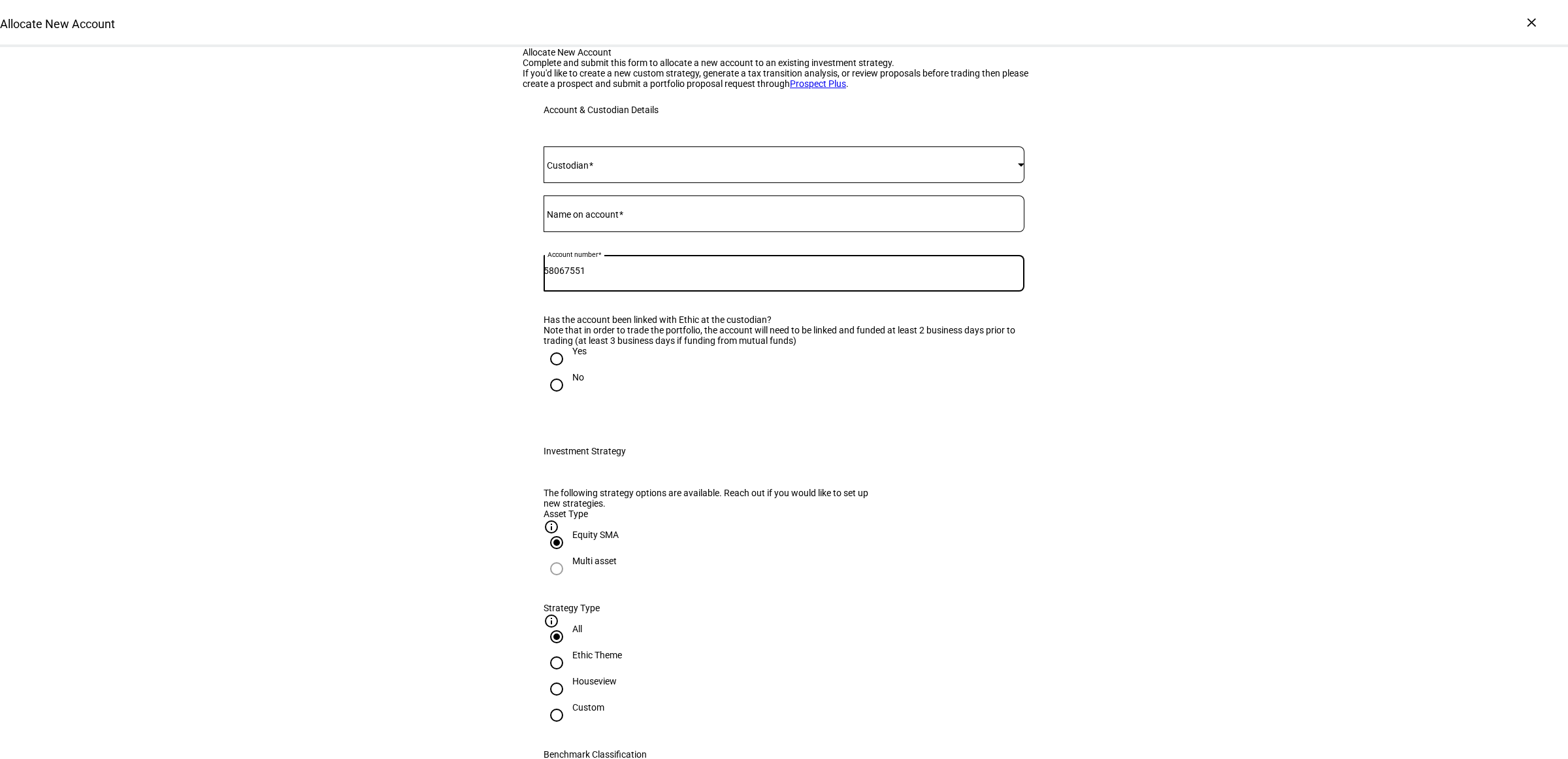
click at [595, 216] on input "Name on account" at bounding box center [784, 211] width 480 height 11
click at [595, 170] on span at bounding box center [781, 165] width 475 height 11
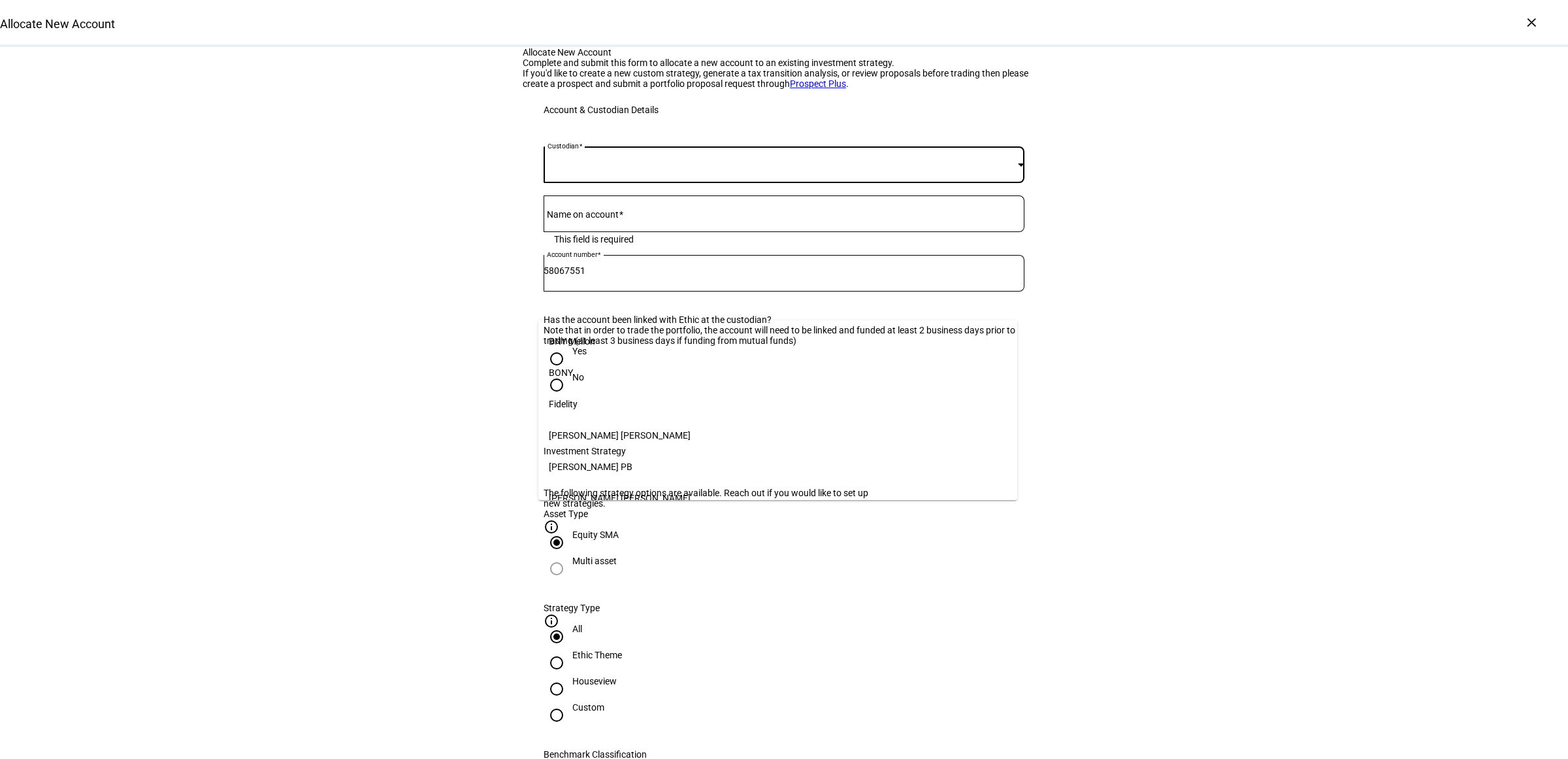
scroll to position [134, 0]
click at [584, 475] on mat-option "[PERSON_NAME]" at bounding box center [778, 489] width 479 height 32
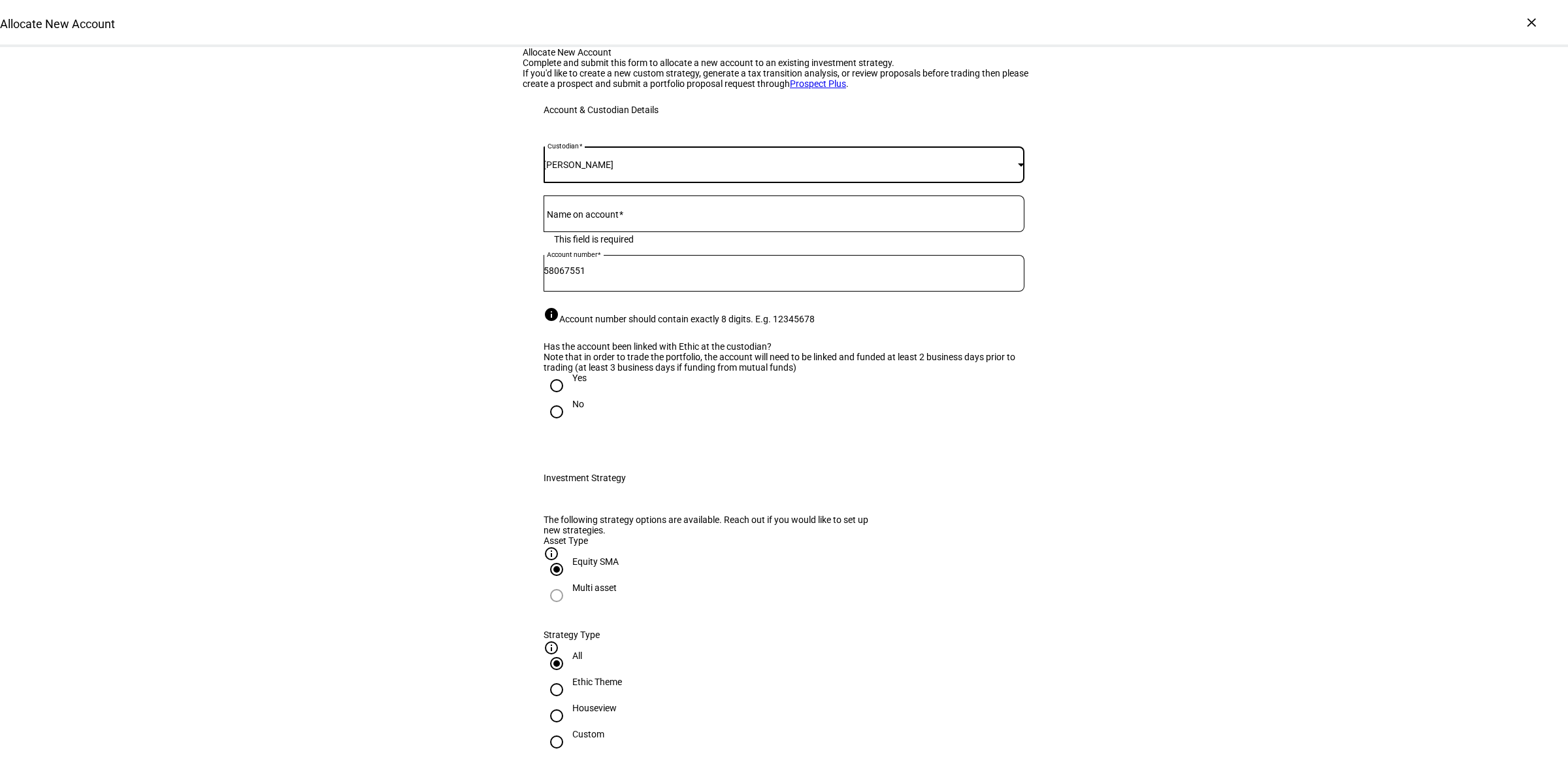
click at [588, 219] on mat-label "Name on account" at bounding box center [582, 213] width 72 height 11
click at [588, 216] on input "Name on account" at bounding box center [784, 211] width 480 height 11
click at [601, 219] on mat-label "Name on account" at bounding box center [582, 213] width 72 height 11
click at [601, 216] on input "Name on account" at bounding box center [784, 211] width 480 height 11
type input "[PERSON_NAME]"
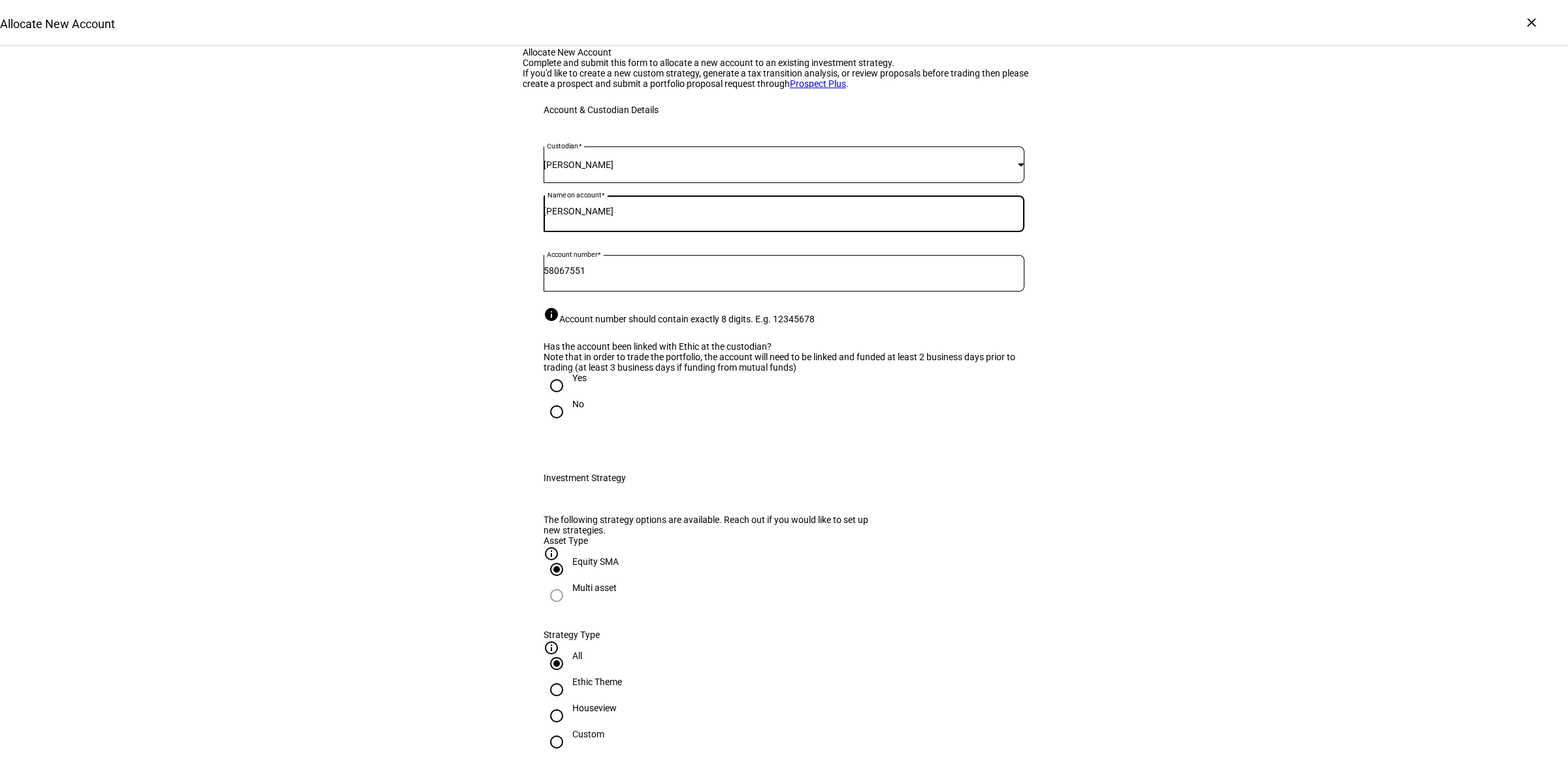
click at [563, 401] on div at bounding box center [556, 385] width 32 height 32
radio input "true"
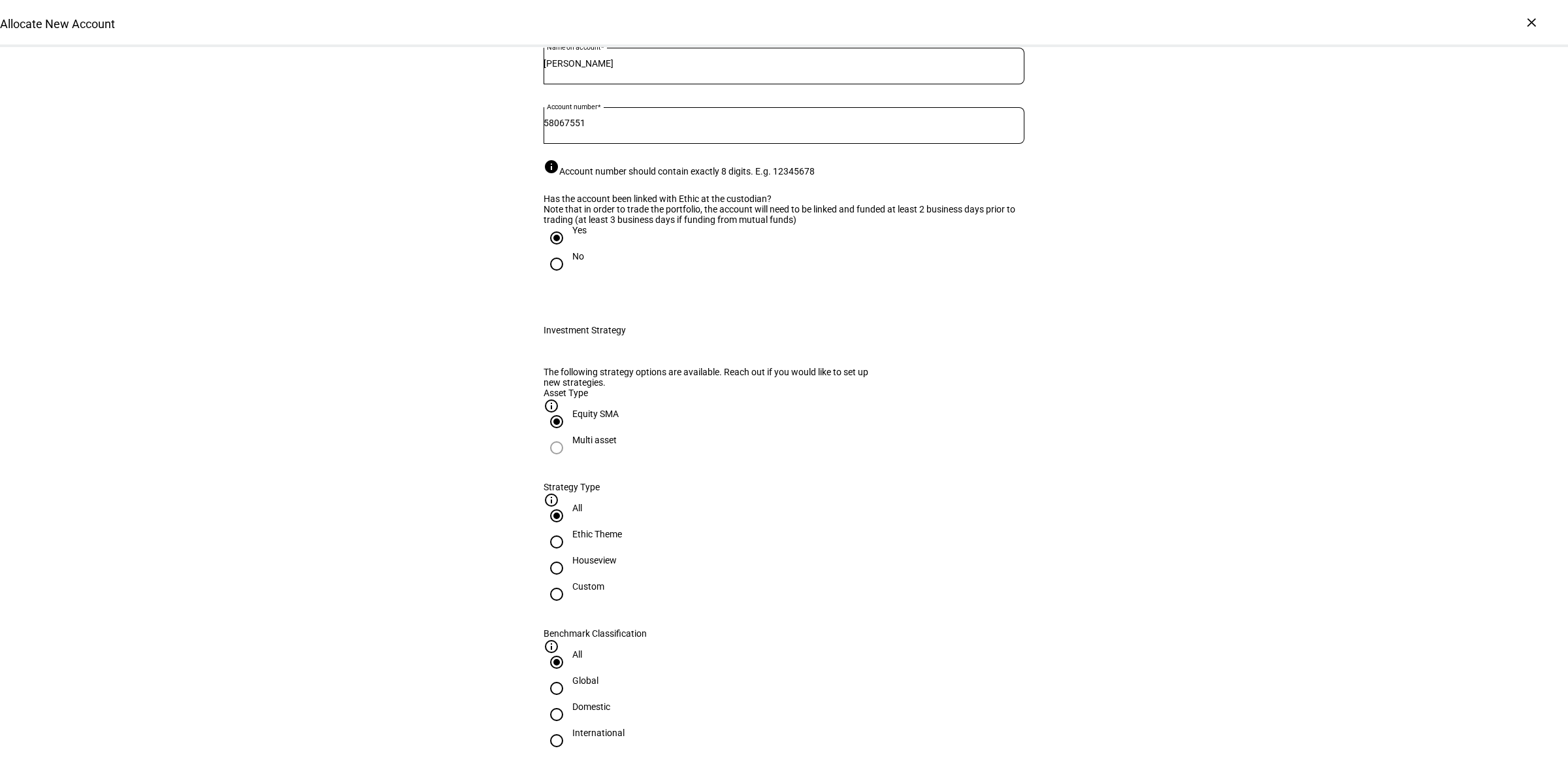
scroll to position [245, 0]
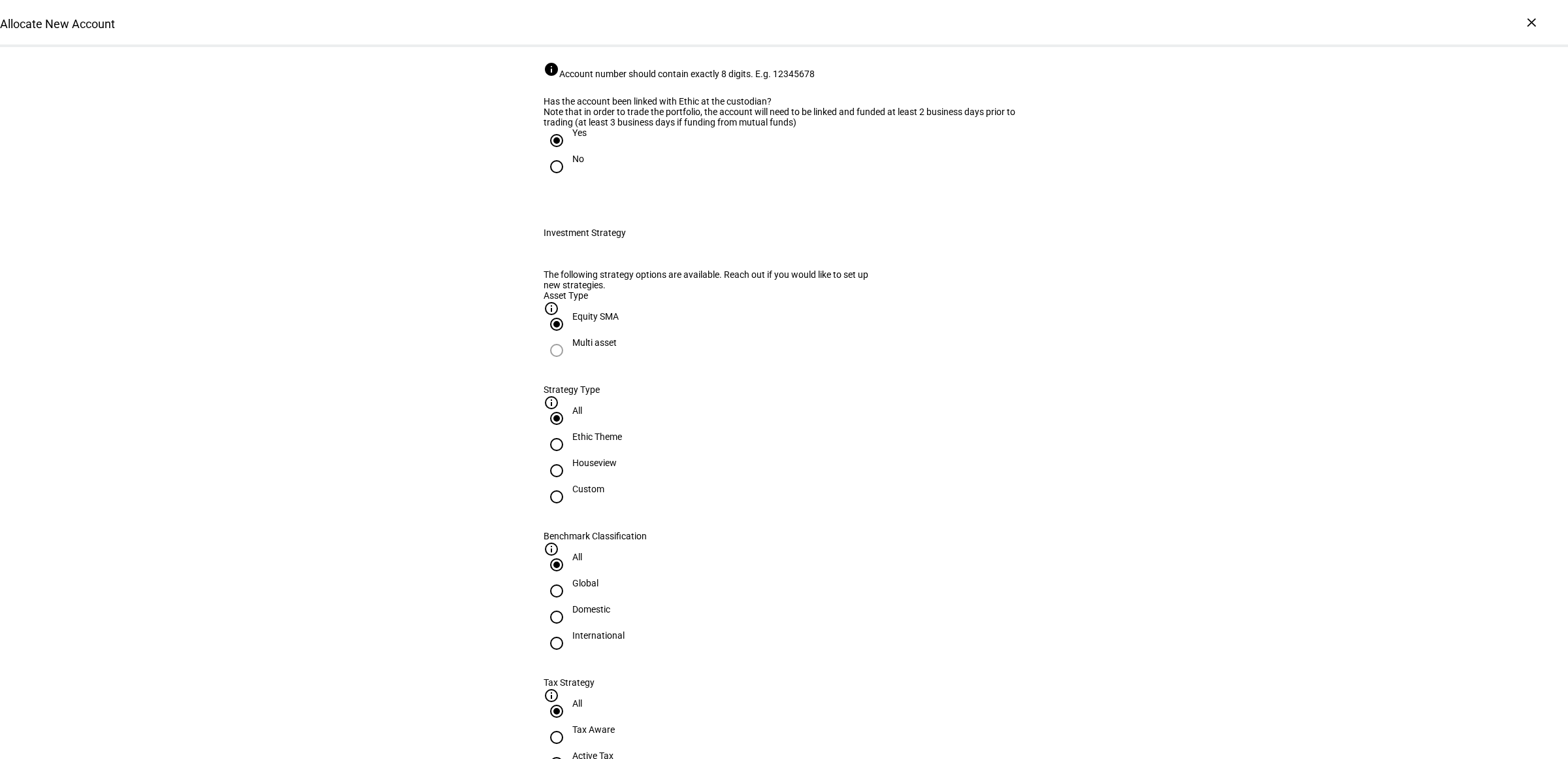
click at [616, 468] on div "Houseview" at bounding box center [594, 462] width 44 height 11
click at [569, 483] on input "Houseview" at bounding box center [556, 470] width 26 height 26
radio input "true"
click at [610, 604] on div "Domestic" at bounding box center [591, 609] width 38 height 11
click at [569, 604] on input "Domestic" at bounding box center [556, 616] width 26 height 26
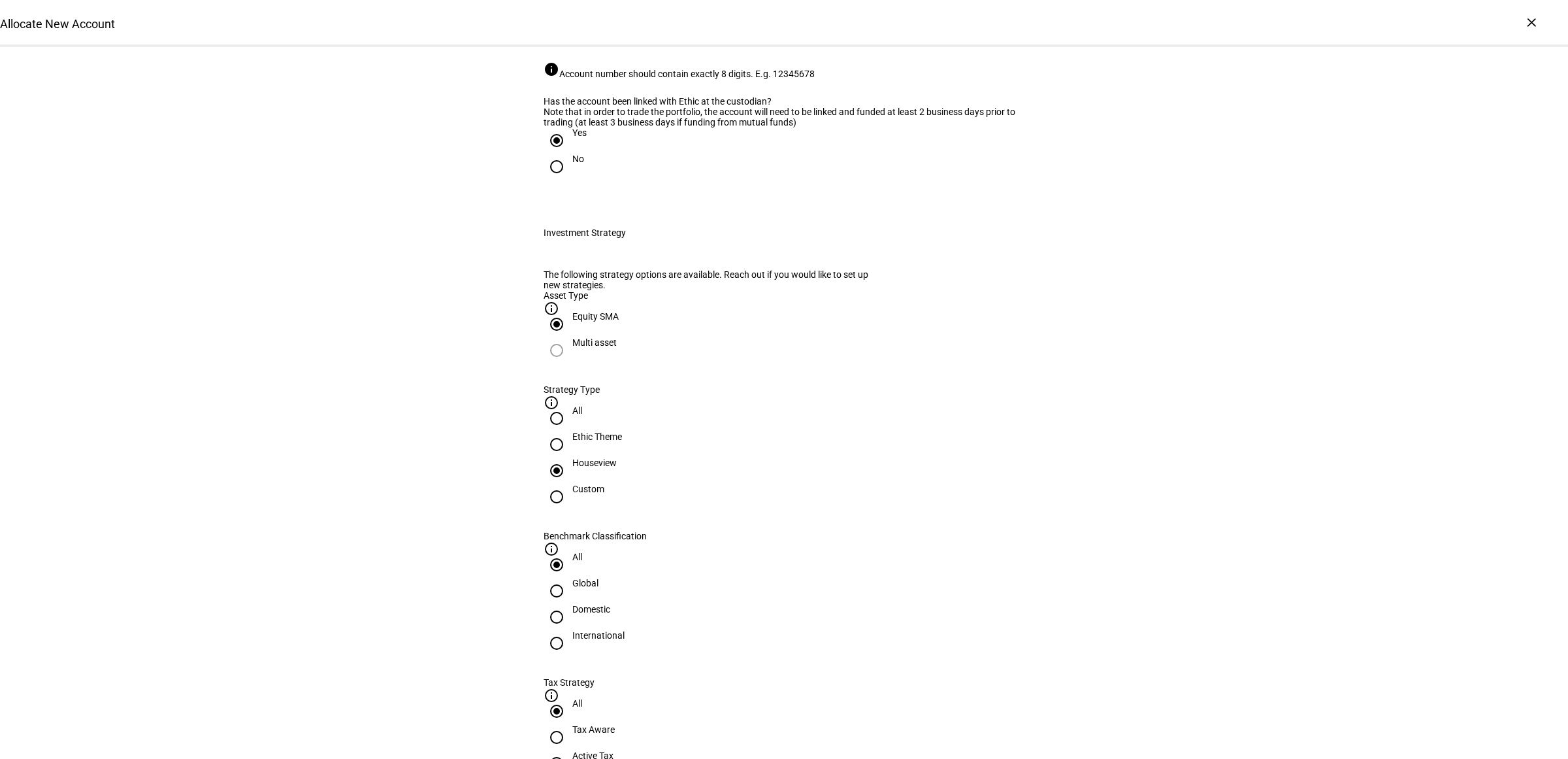
radio input "true"
click at [613, 750] on div "Active Tax" at bounding box center [592, 755] width 41 height 11
click at [569, 750] on input "Active Tax" at bounding box center [556, 763] width 26 height 26
radio input "true"
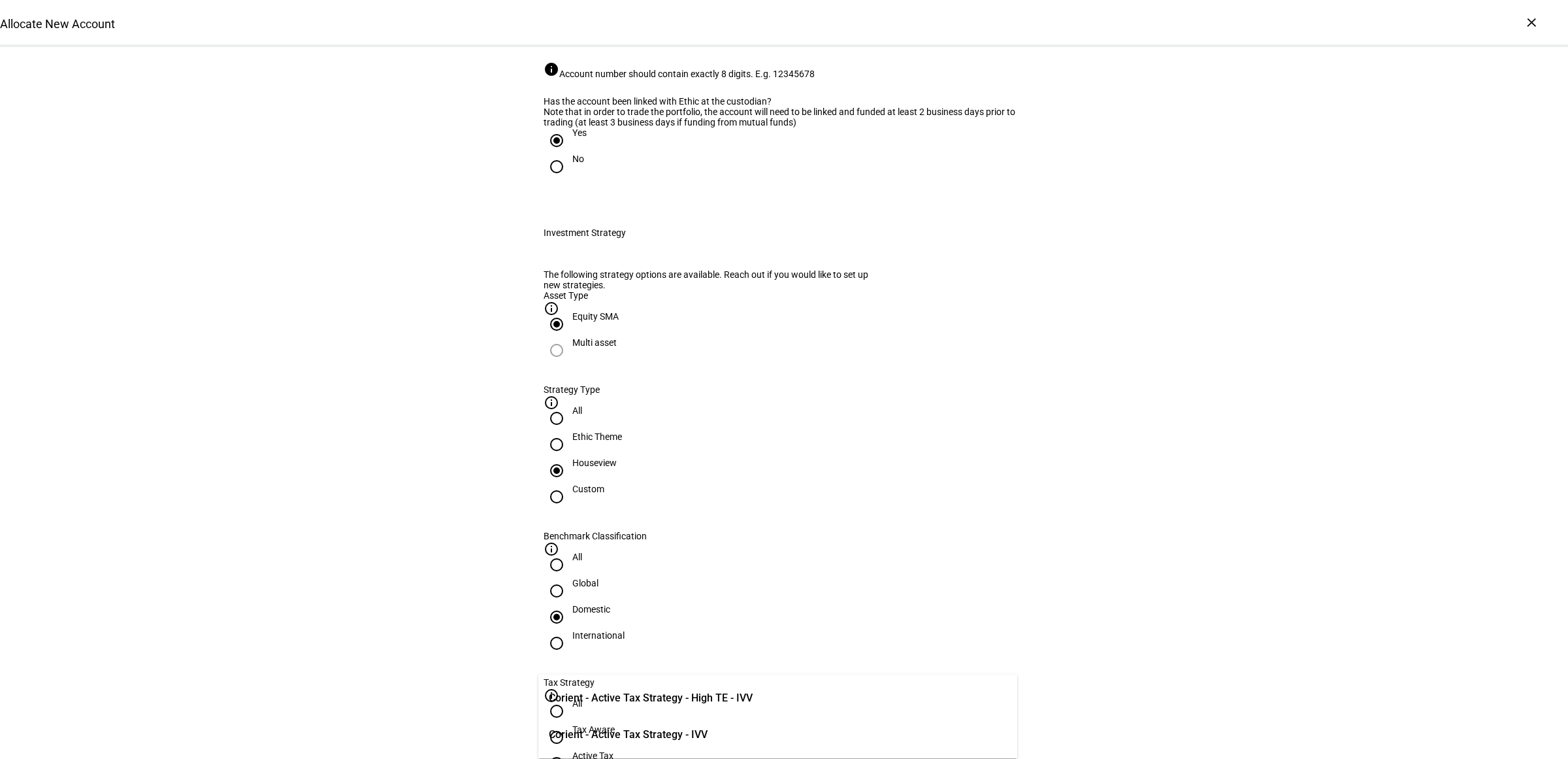
click at [741, 697] on span "Corient - Active Tax Strategy - High TE - IVV" at bounding box center [650, 698] width 204 height 15
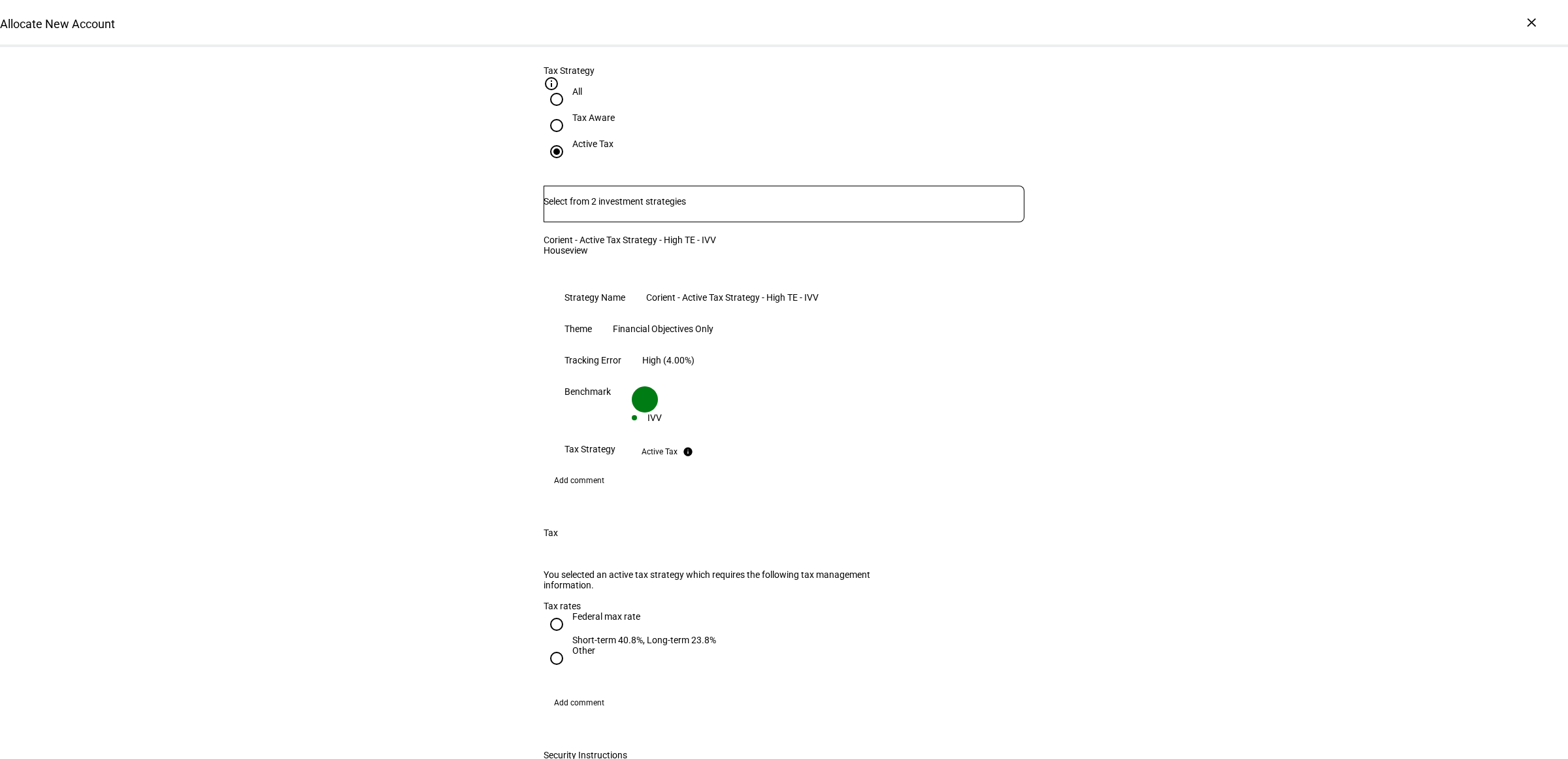
scroll to position [980, 0]
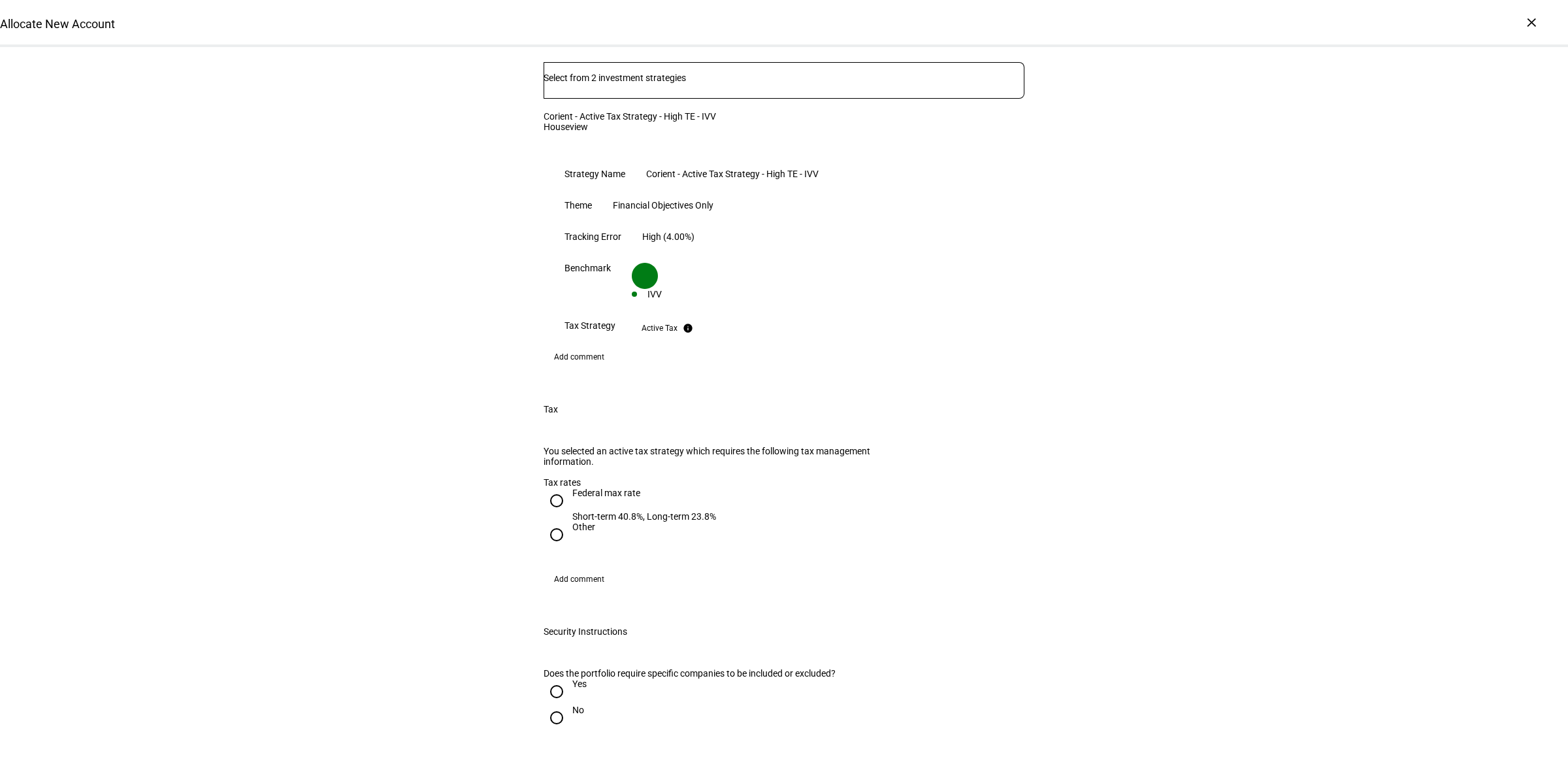
click at [572, 487] on div "Federal max rate" at bounding box center [644, 499] width 144 height 24
click at [566, 487] on input "Federal max rate Short-term 40.8%, Long-term 23.8%" at bounding box center [556, 500] width 26 height 26
radio input "true"
click at [572, 704] on div "No" at bounding box center [578, 709] width 11 height 11
click at [566, 704] on input "No" at bounding box center [556, 717] width 26 height 26
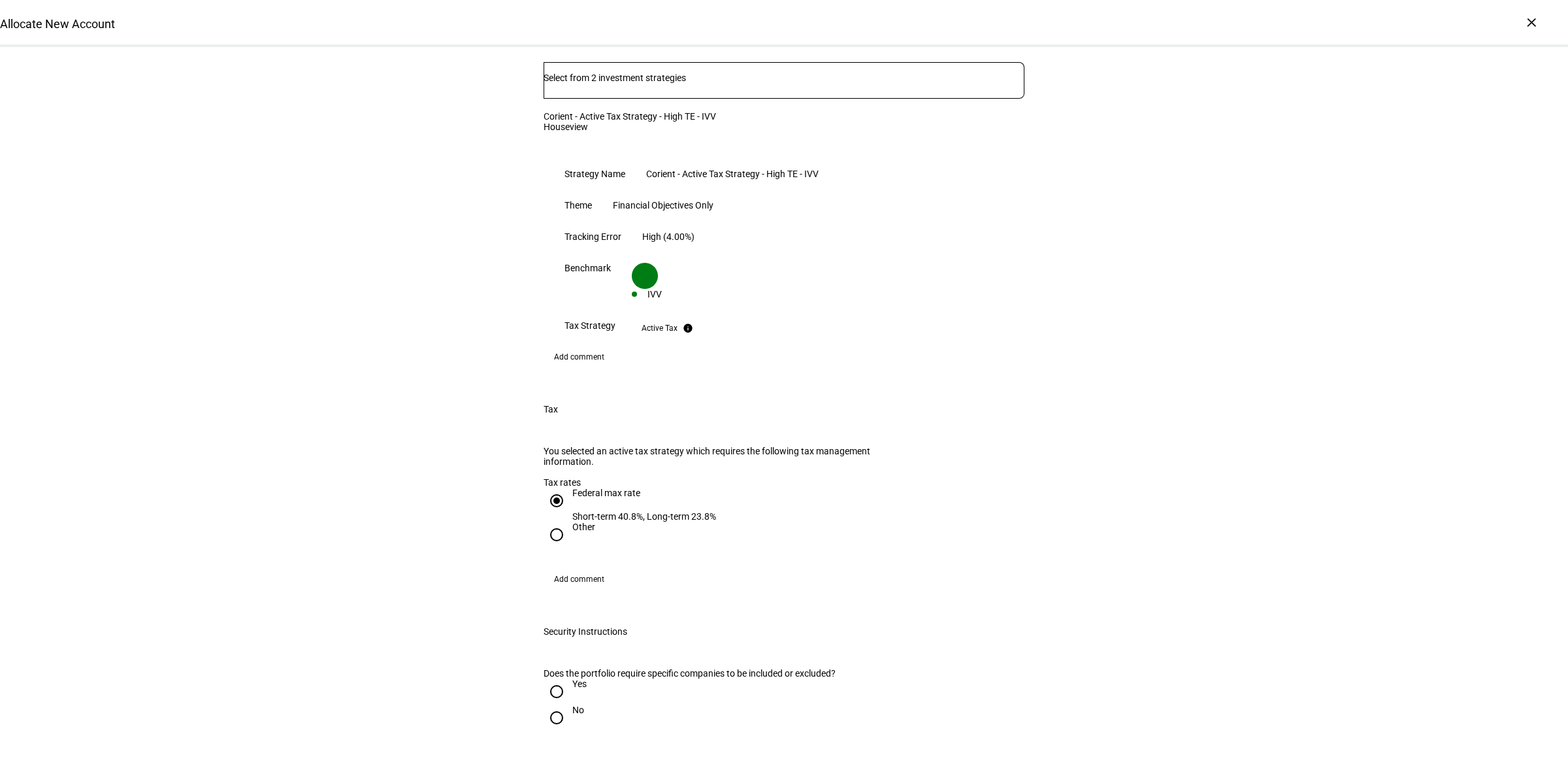
radio input "true"
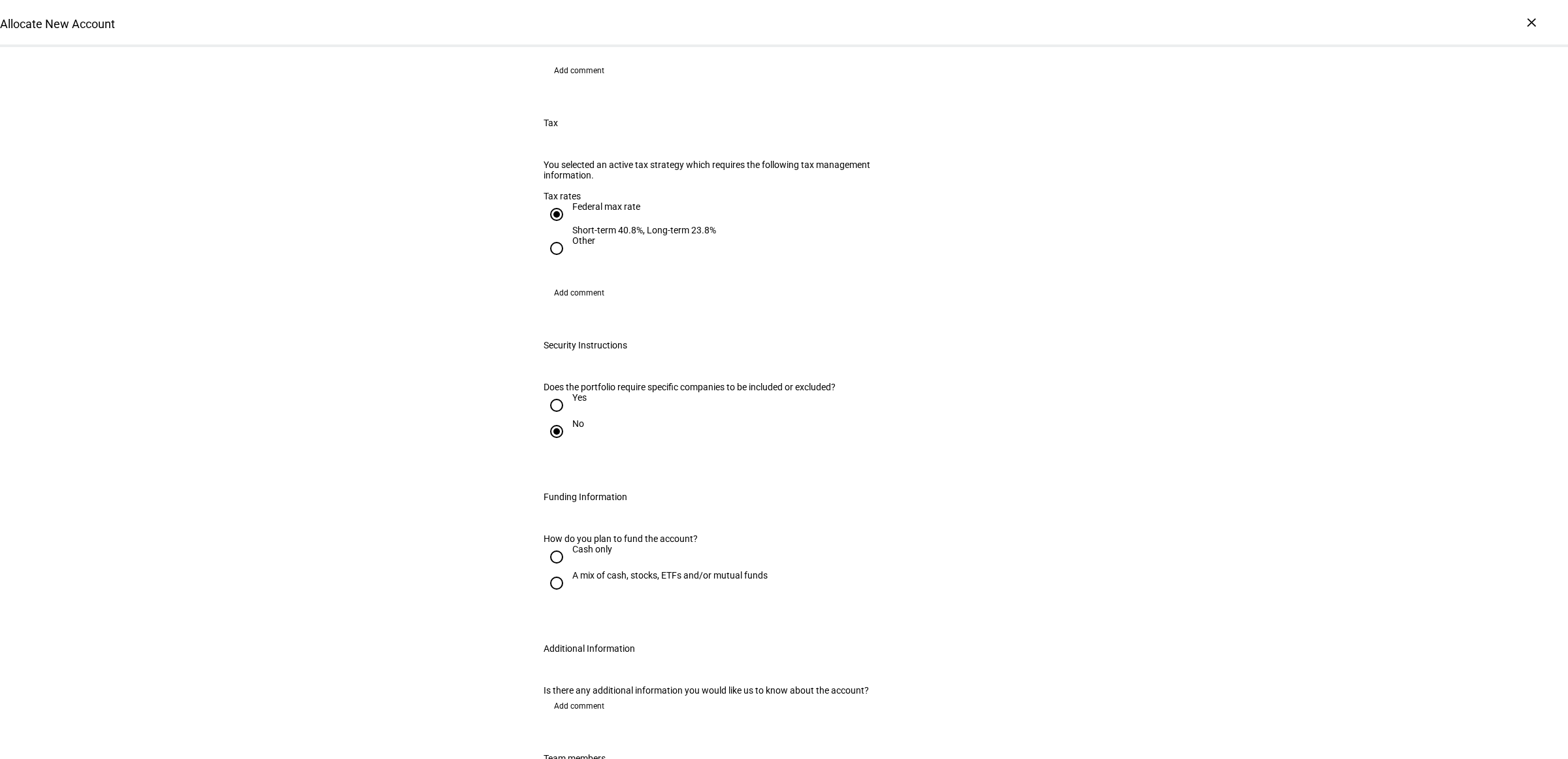
scroll to position [1389, 0]
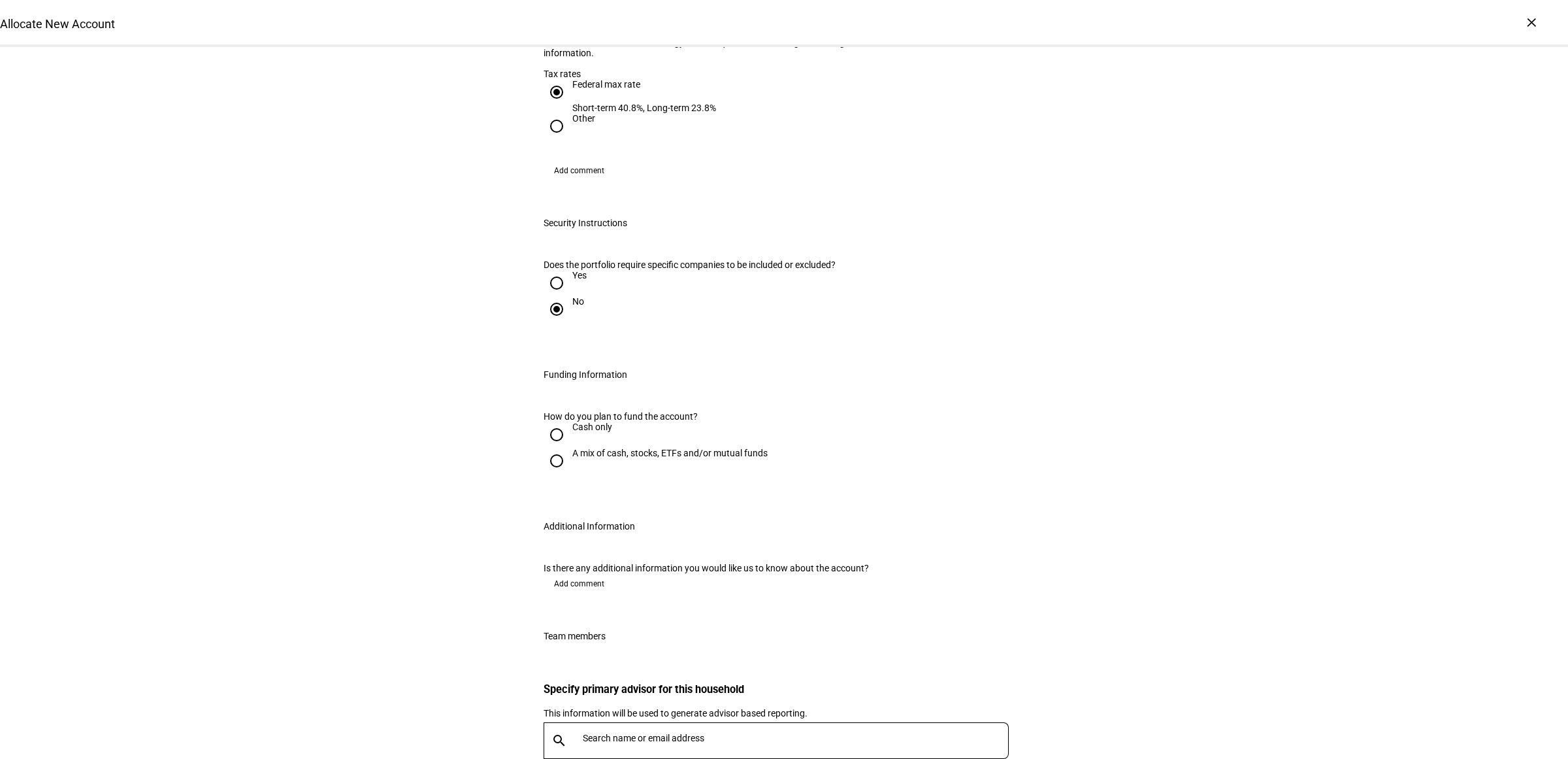
click at [561, 448] on input "A mix of cash, stocks, ETFs and/or mutual funds" at bounding box center [556, 460] width 26 height 26
radio input "true"
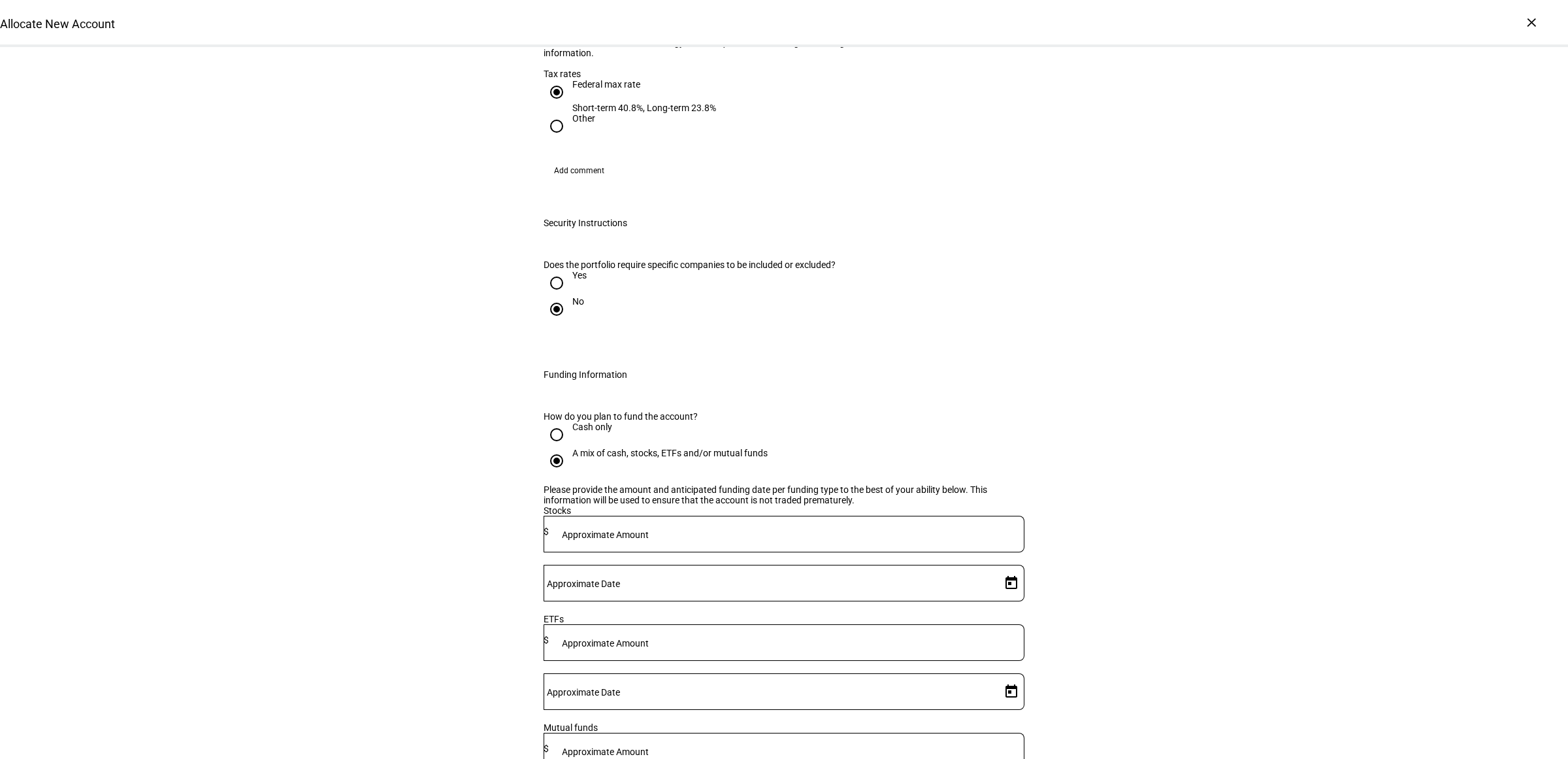
click at [649, 529] on mat-label "Approximate Amount" at bounding box center [605, 534] width 87 height 11
type input "1,137,000"
click at [995, 568] on span "Open calendar" at bounding box center [1010, 583] width 32 height 32
click at [1000, 419] on span "22" at bounding box center [1001, 431] width 24 height 24
type input "[DATE]"
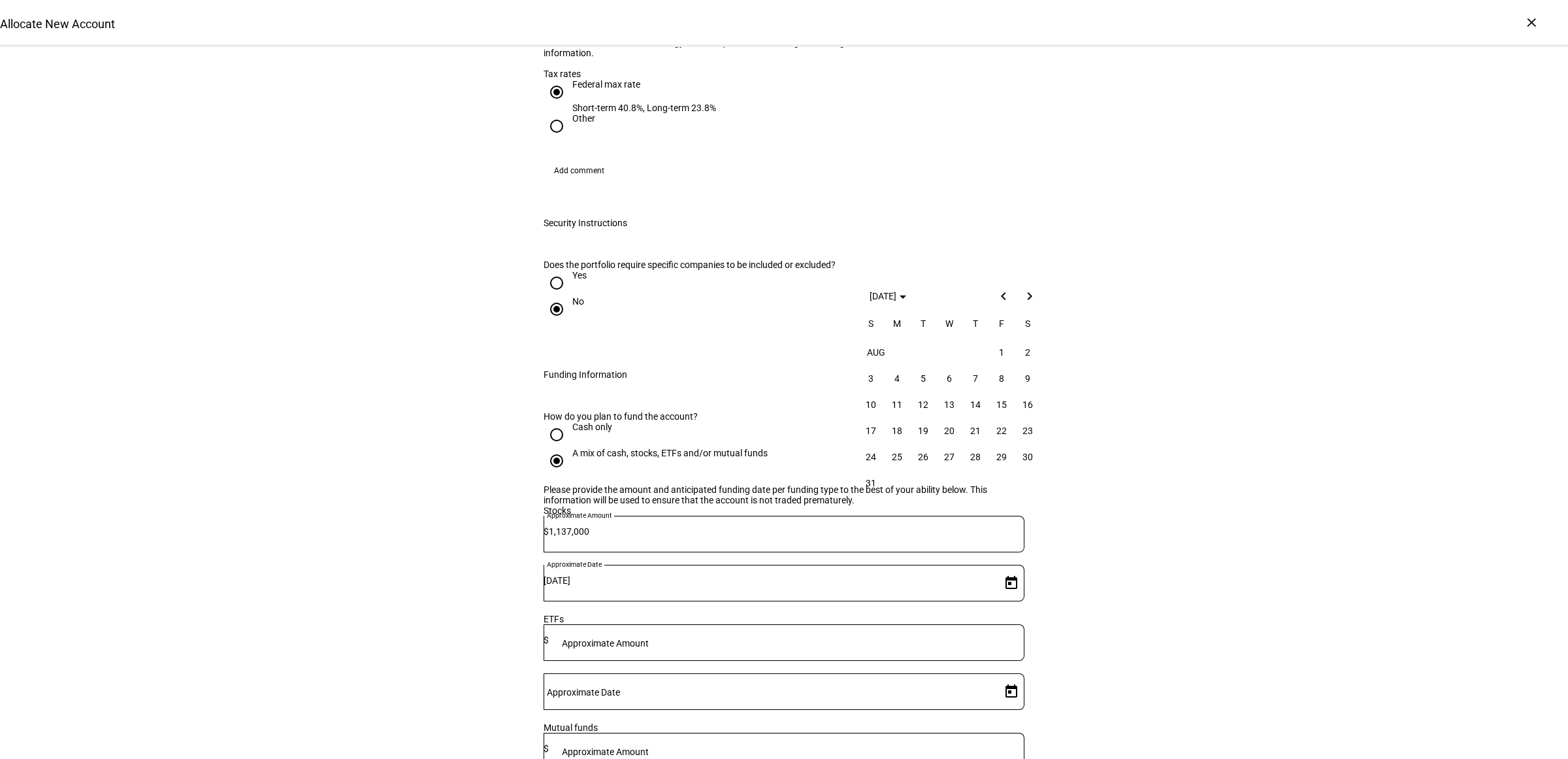
click at [1067, 442] on div "Allocate New Account Complete and submit this form to allocate a new account to…" at bounding box center [784, 39] width 1568 height 2763
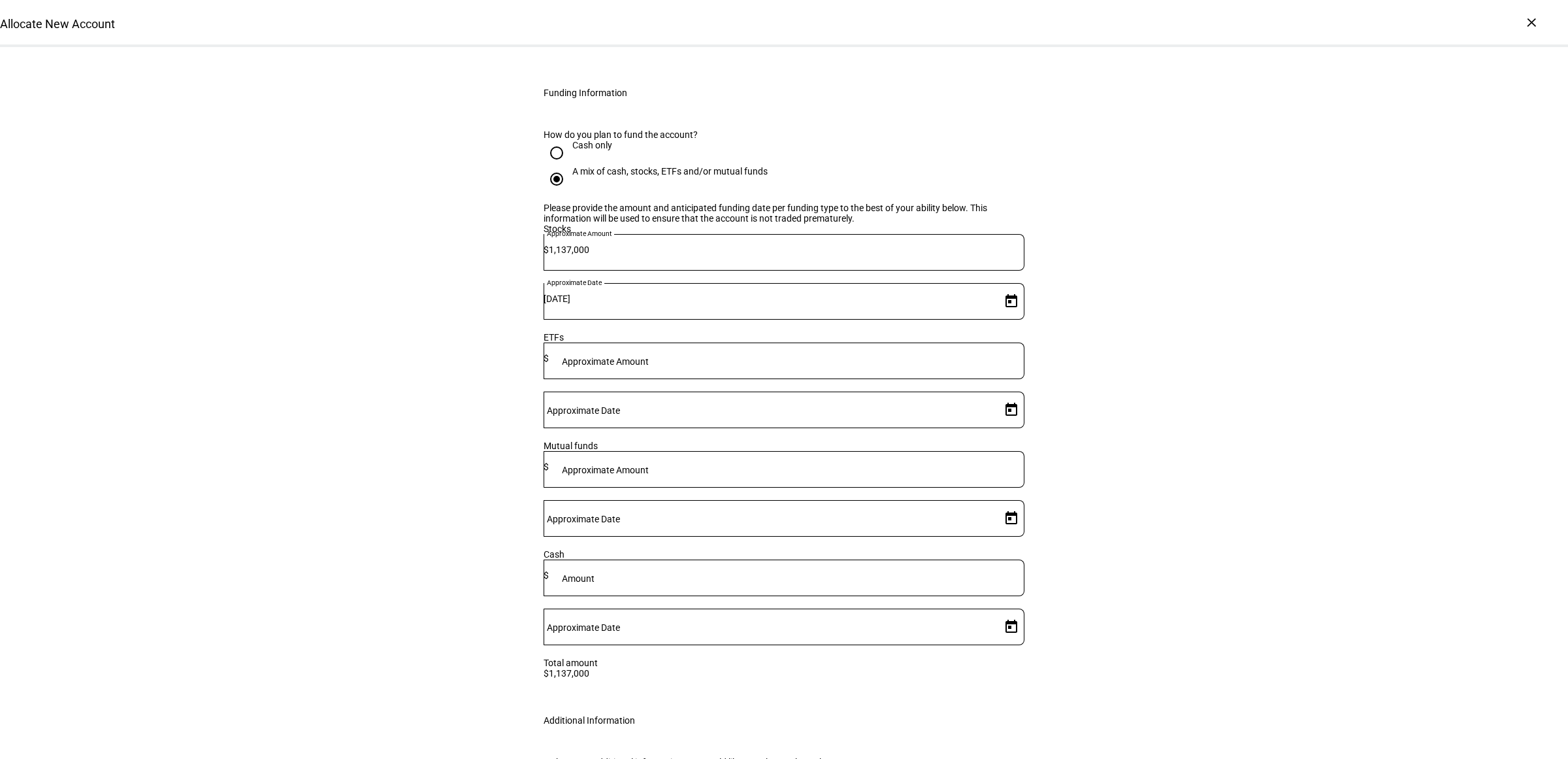
scroll to position [1939, 0]
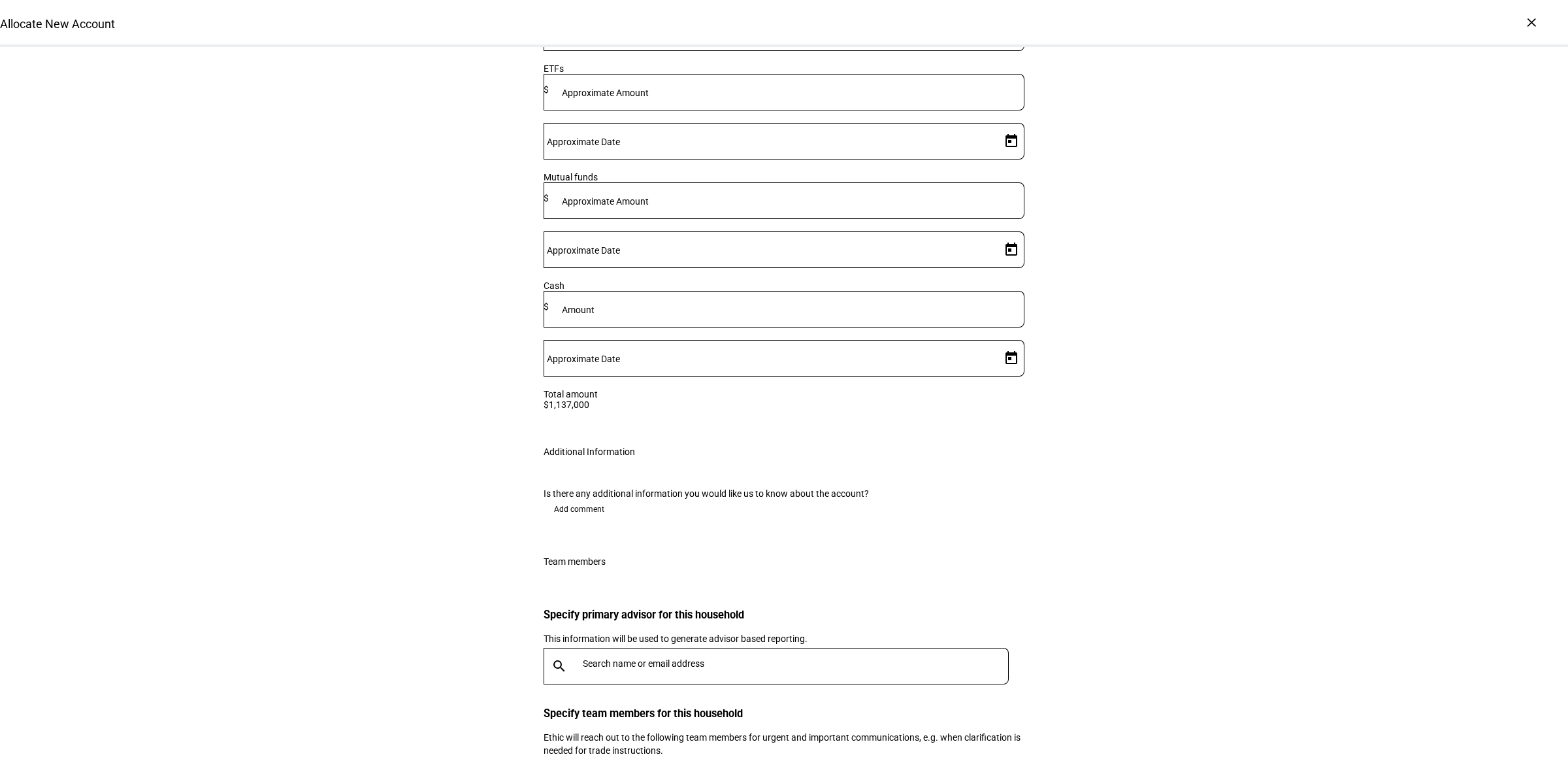
click at [575, 499] on span "Add comment" at bounding box center [579, 509] width 51 height 21
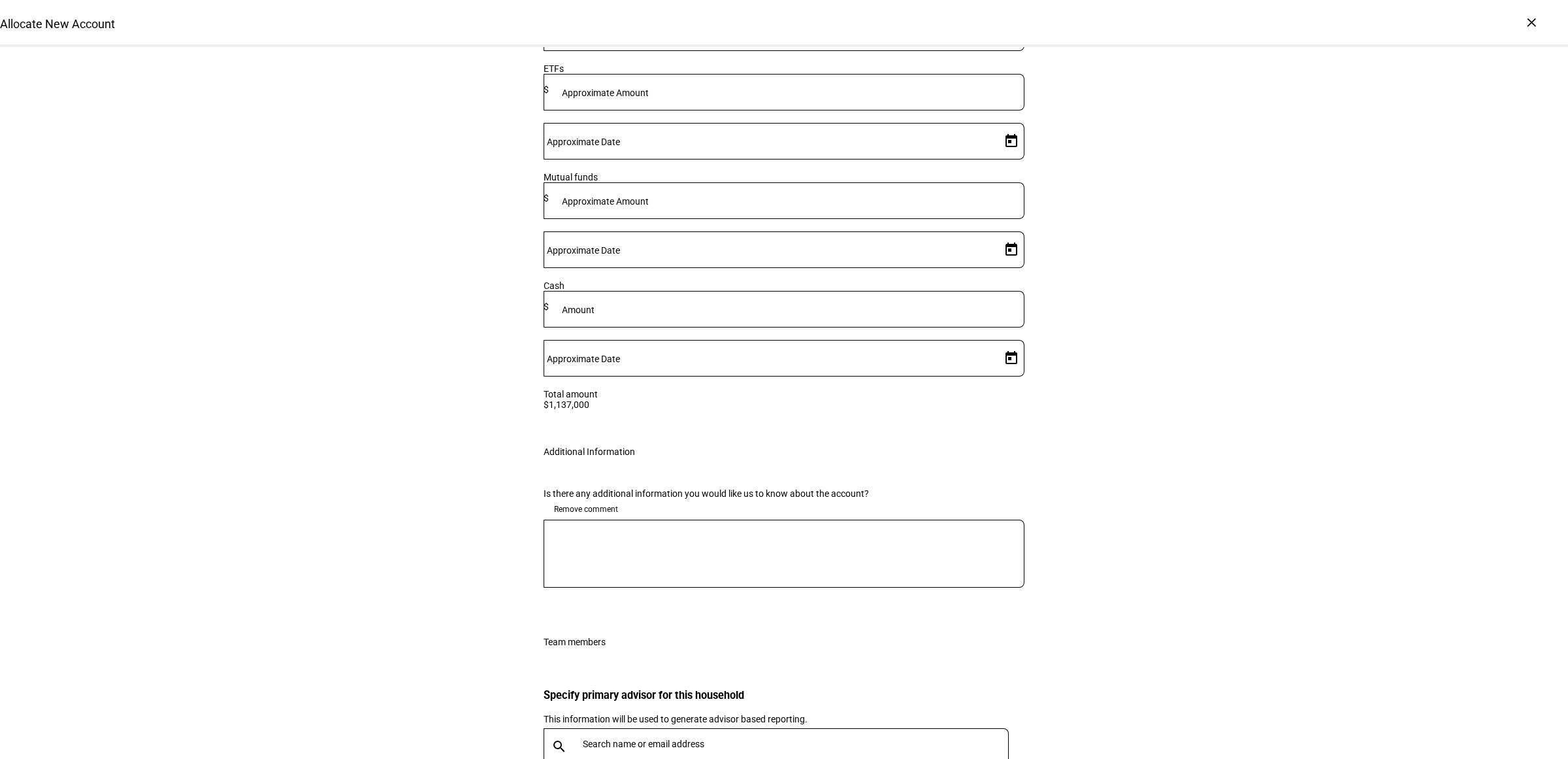
click at [619, 530] on textarea at bounding box center [784, 553] width 480 height 47
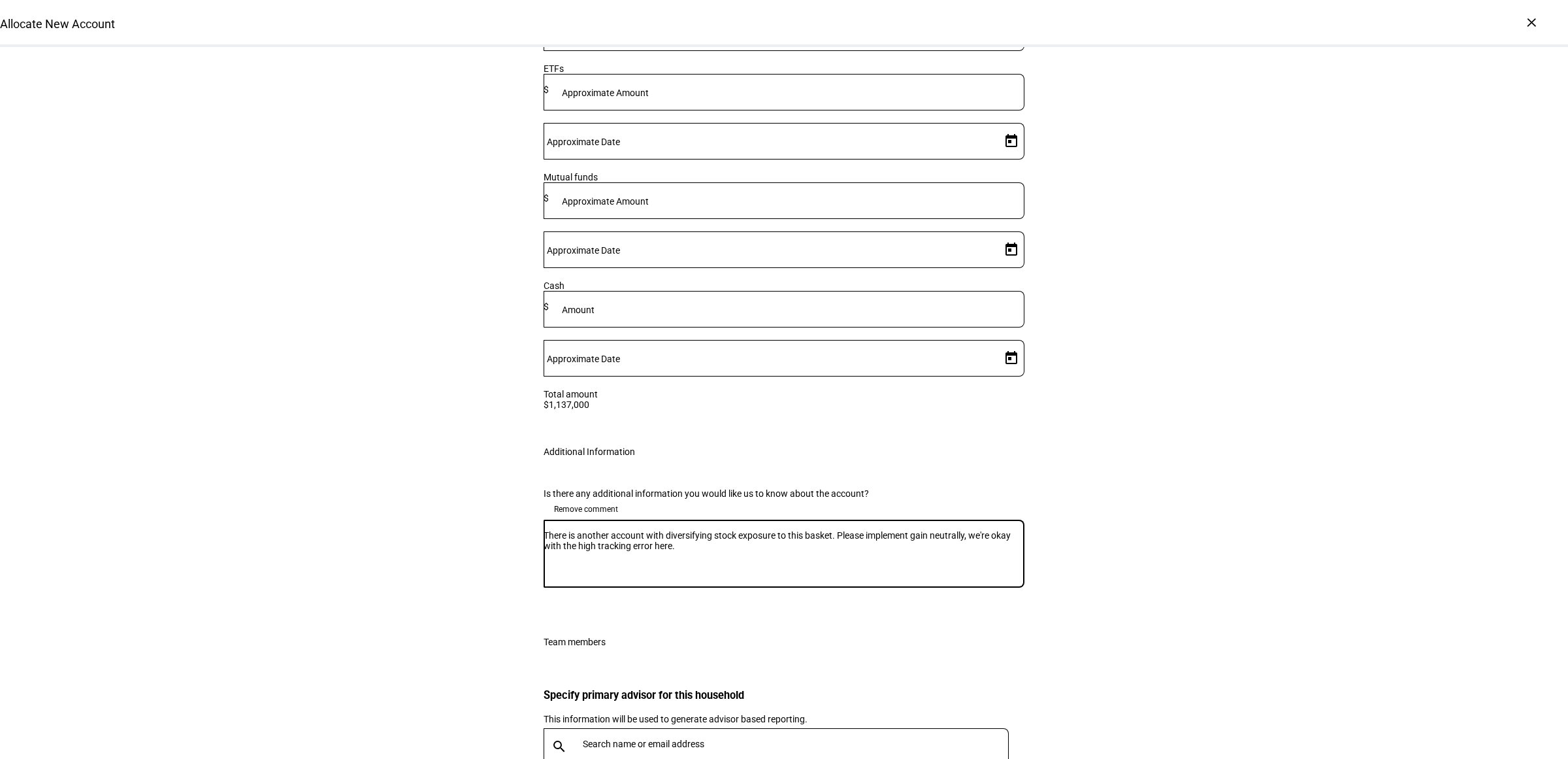
type textarea "There is another account with diversifying stock exposure to this basket. Pleas…"
click at [635, 689] on div "Specify primary advisor for this household This information will be used to gen…" at bounding box center [784, 732] width 480 height 87
click at [633, 728] on div at bounding box center [793, 747] width 431 height 36
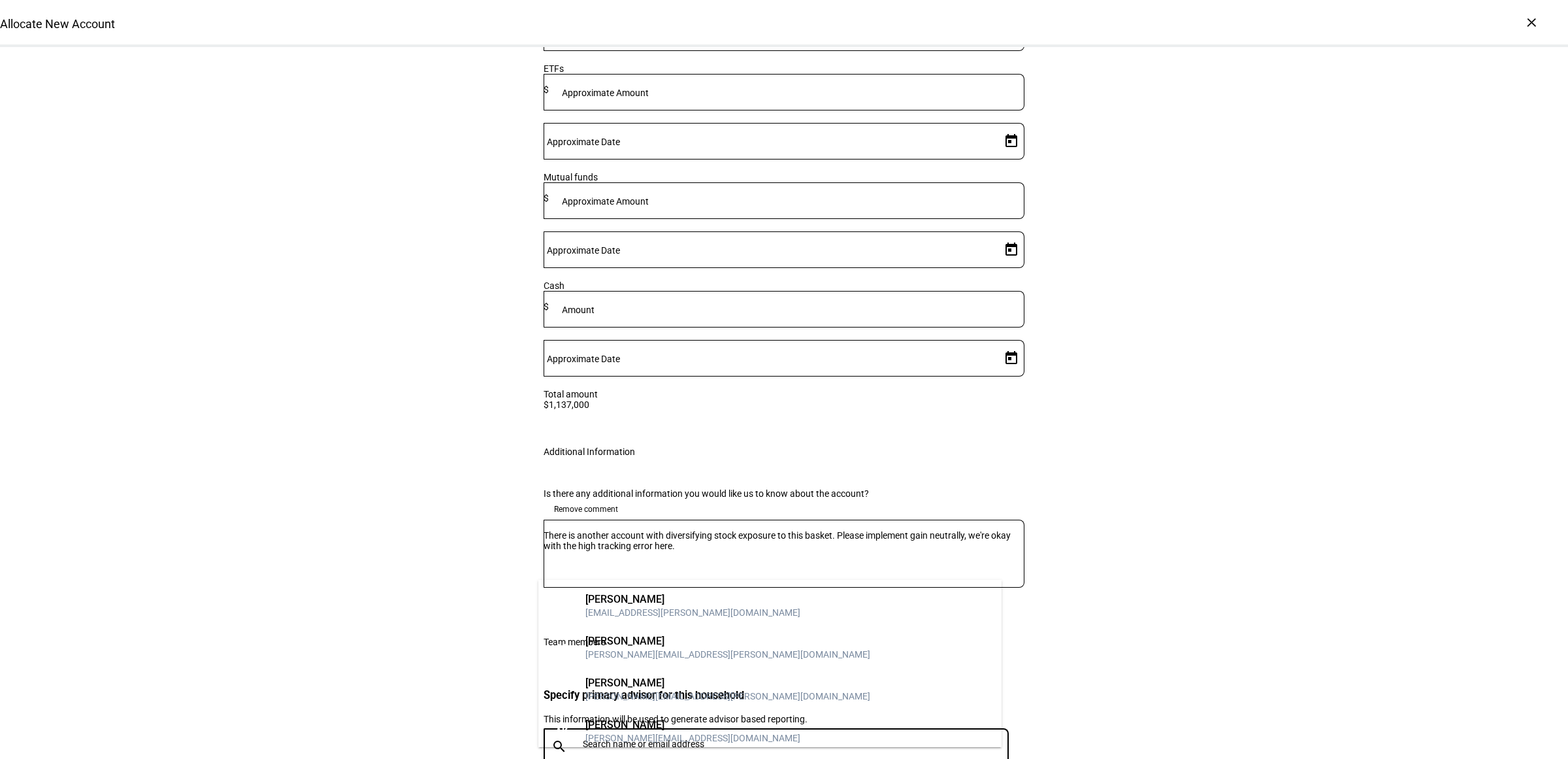
click at [637, 738] on input "text" at bounding box center [798, 743] width 431 height 11
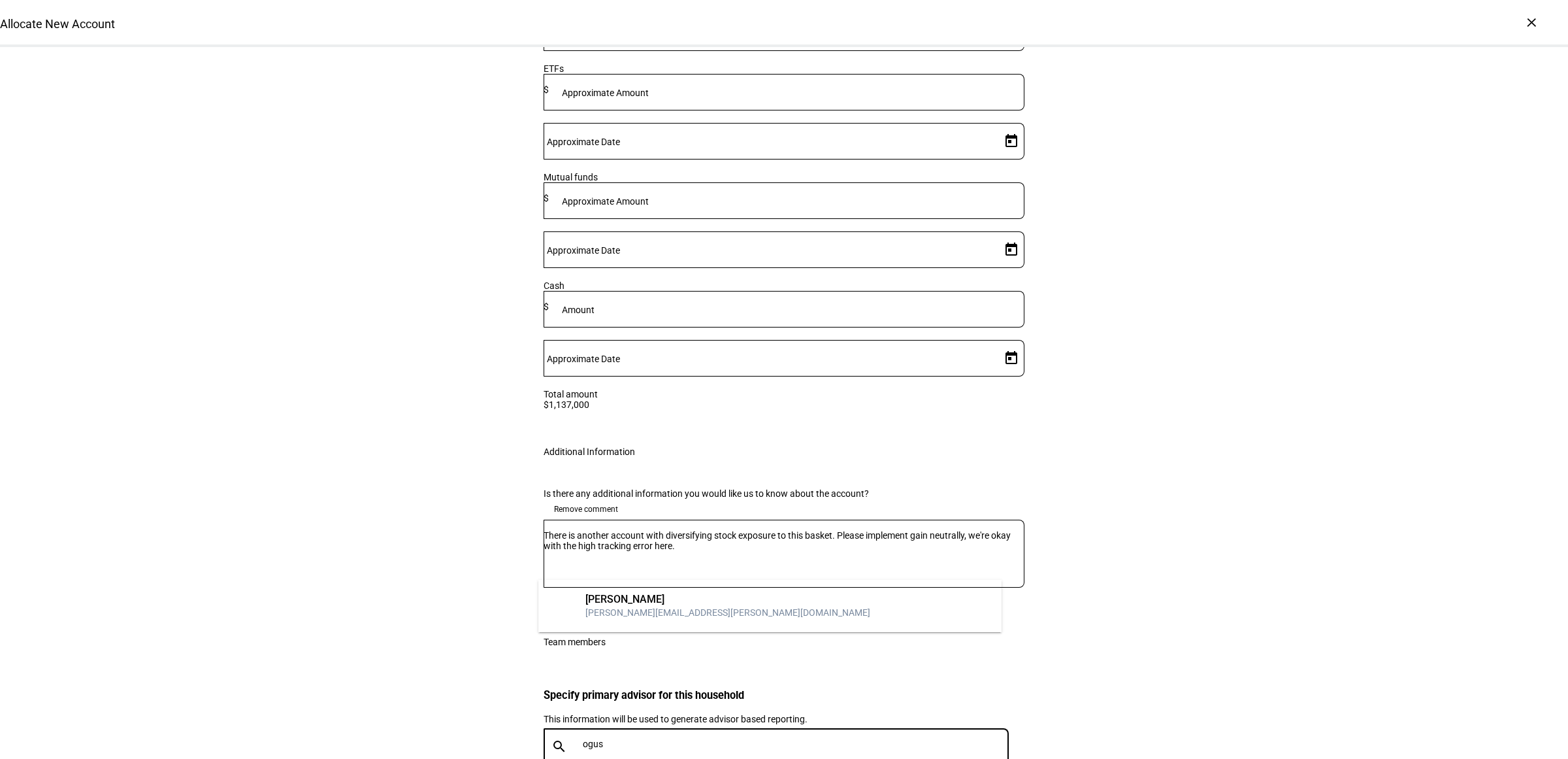
type input "ogus"
click at [653, 614] on div "[PERSON_NAME][EMAIL_ADDRESS][PERSON_NAME][DOMAIN_NAME]" at bounding box center [728, 613] width 285 height 13
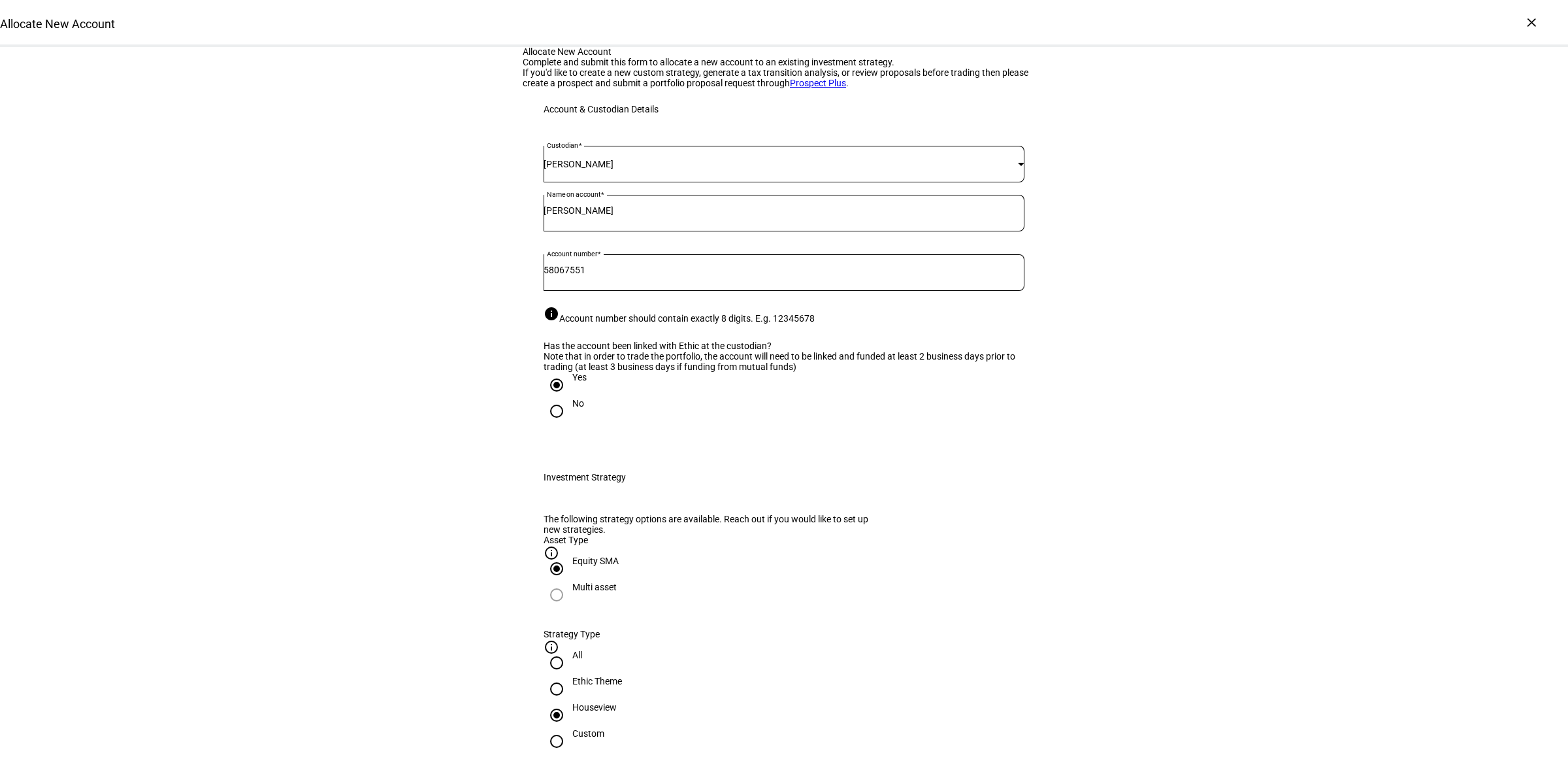
scroll to position [0, 0]
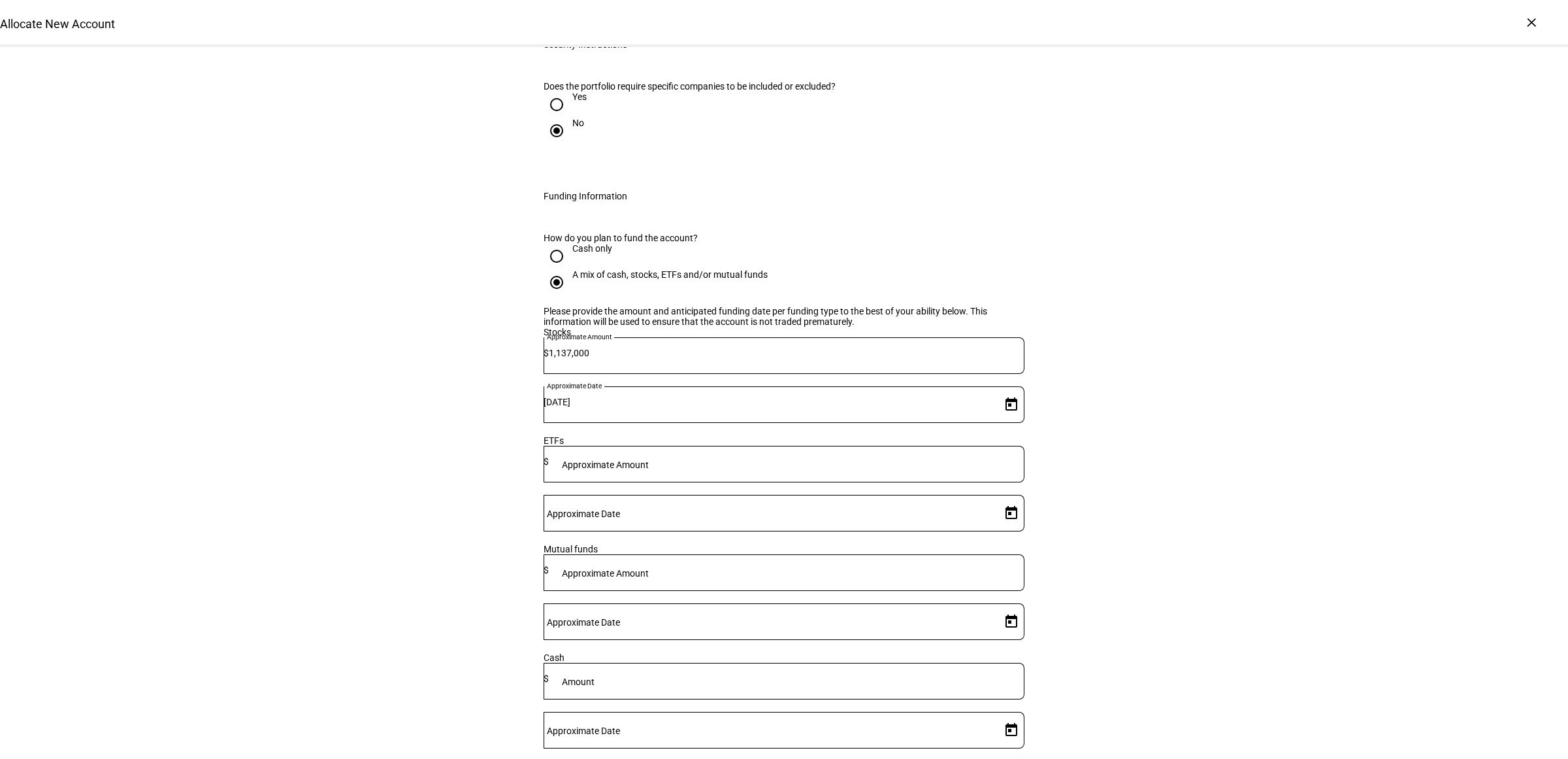
scroll to position [2060, 0]
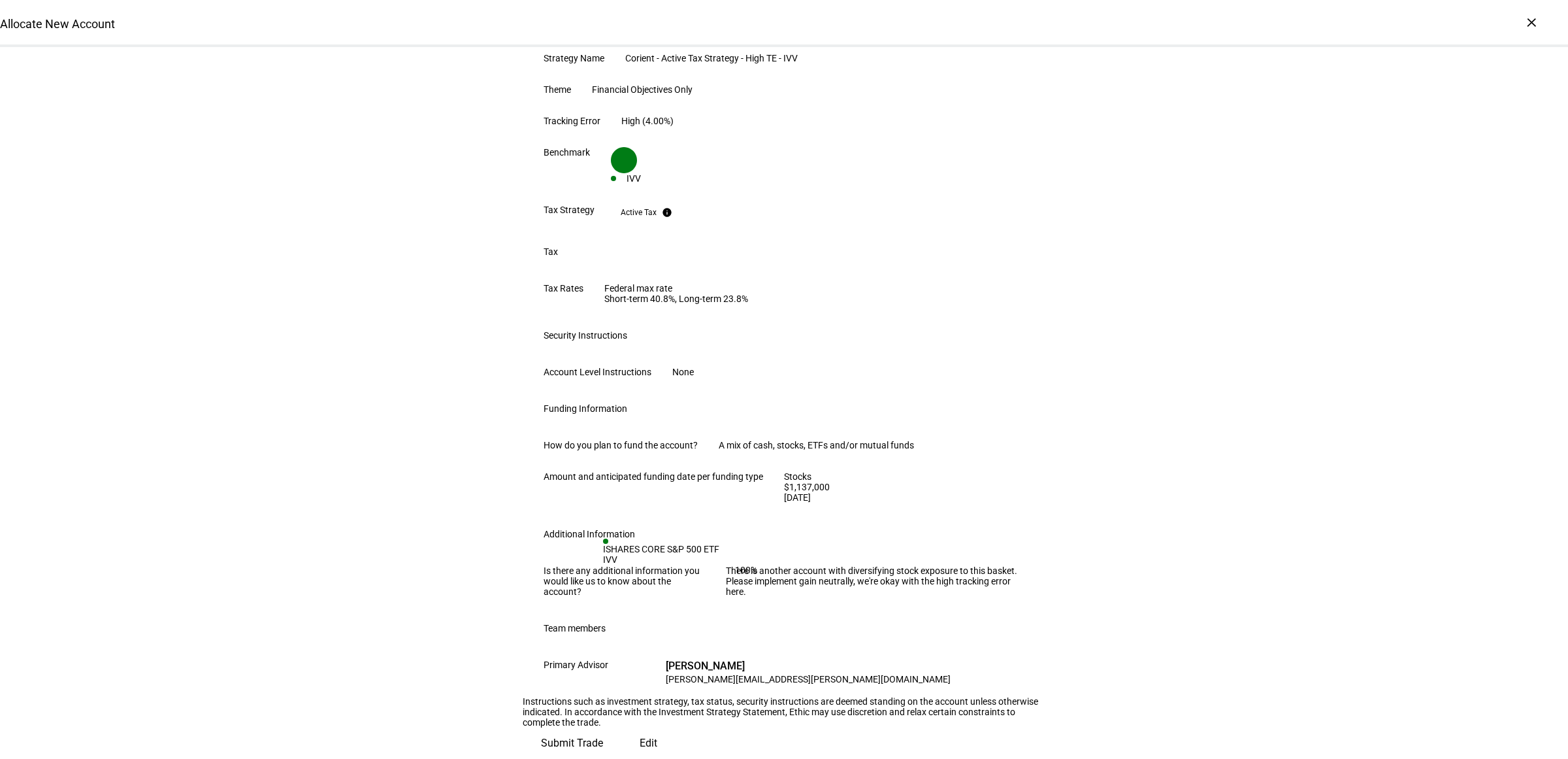
scroll to position [598, 0]
click at [603, 727] on span "Submit Trade" at bounding box center [571, 743] width 62 height 32
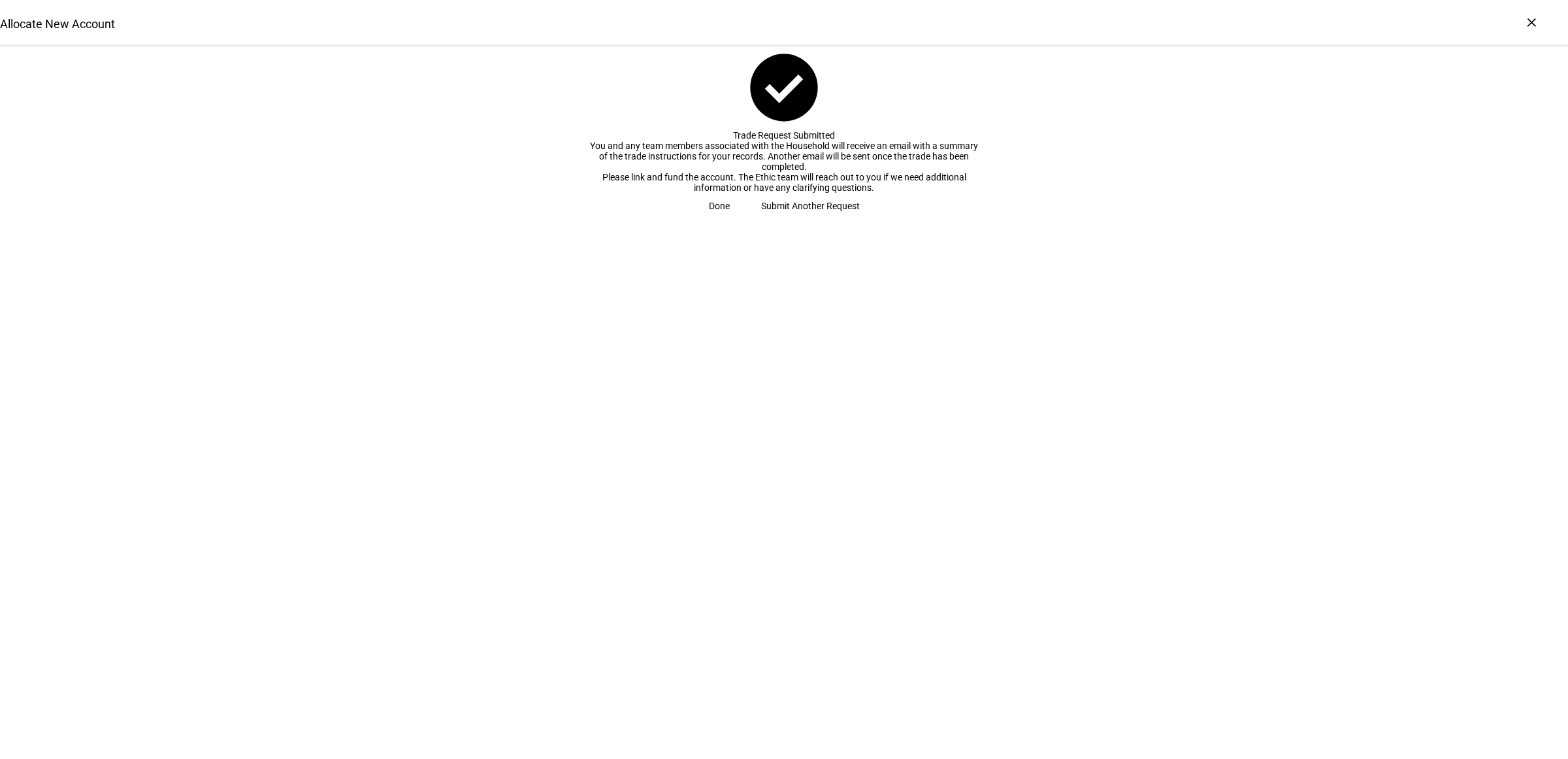
click at [745, 219] on span at bounding box center [718, 205] width 53 height 26
